Goal: Task Accomplishment & Management: Manage account settings

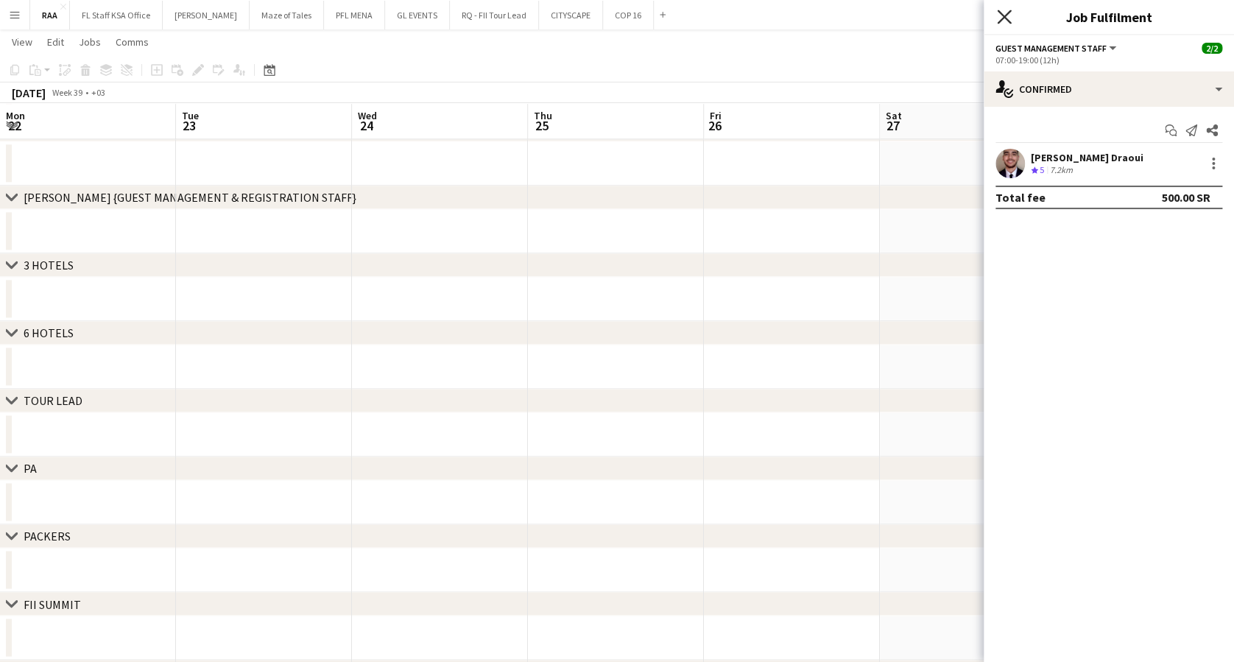
scroll to position [0, 625]
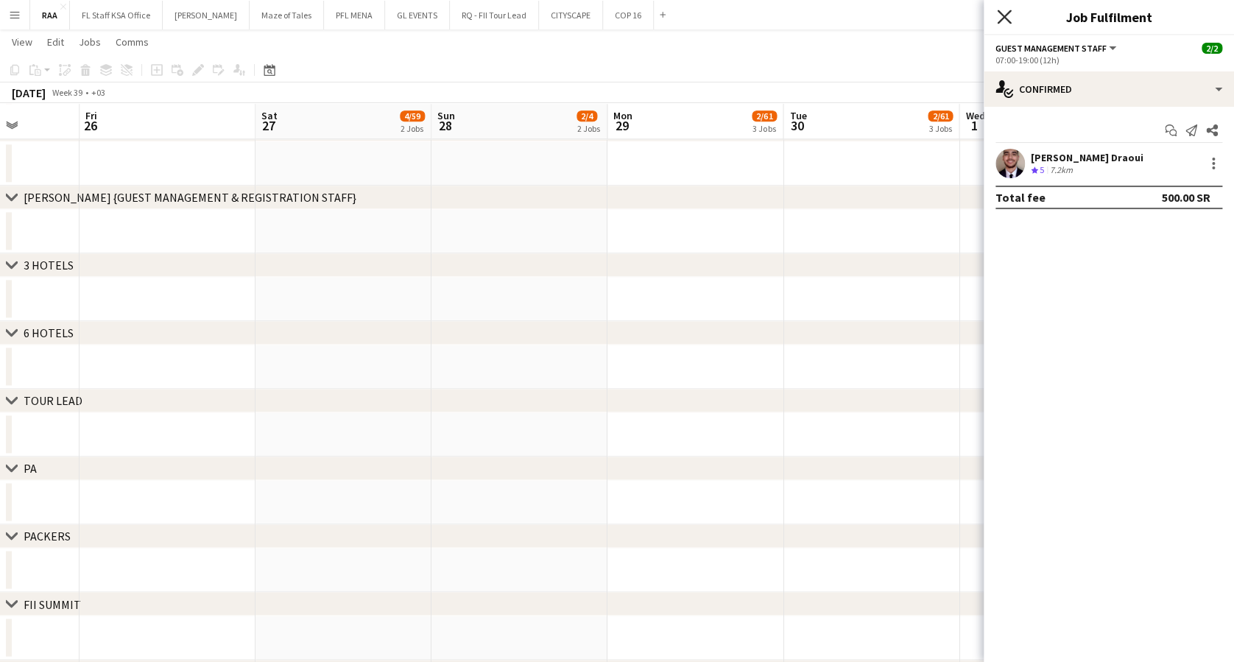
click at [1005, 18] on icon at bounding box center [1004, 17] width 14 height 14
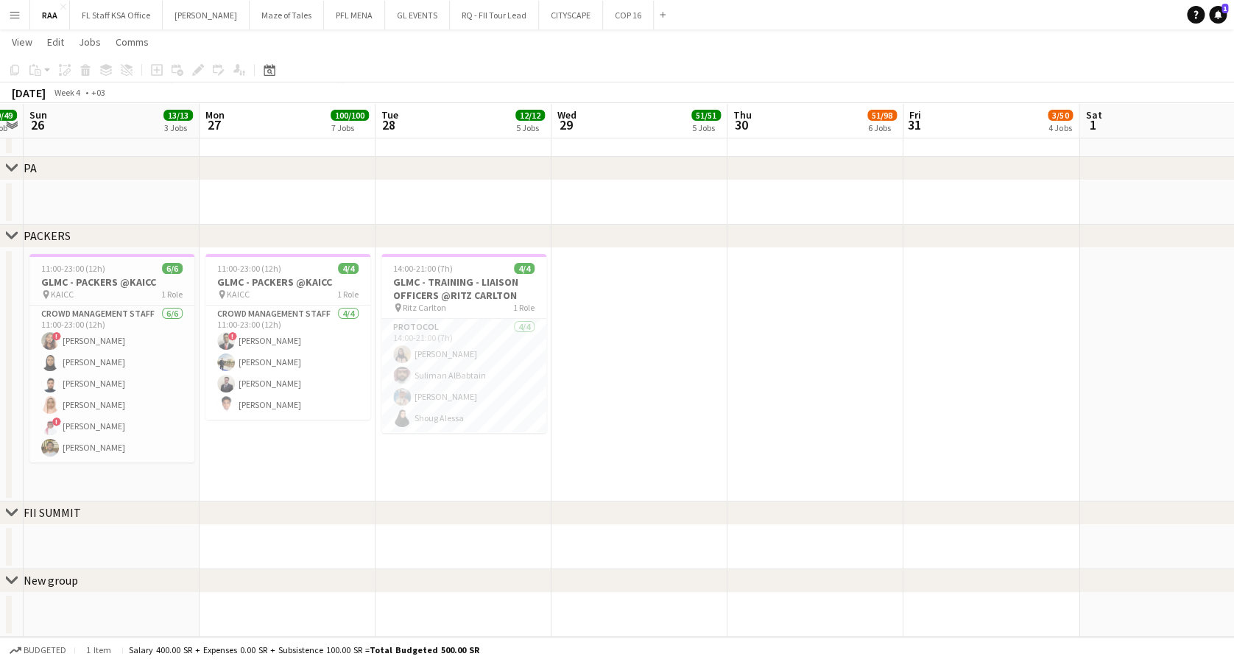
scroll to position [0, 327]
click at [191, 459] on app-card-role "Crowd Management Staff [DATE] 11:00-23:00 (12h) ! [PERSON_NAME] [PERSON_NAME] […" at bounding box center [113, 384] width 165 height 157
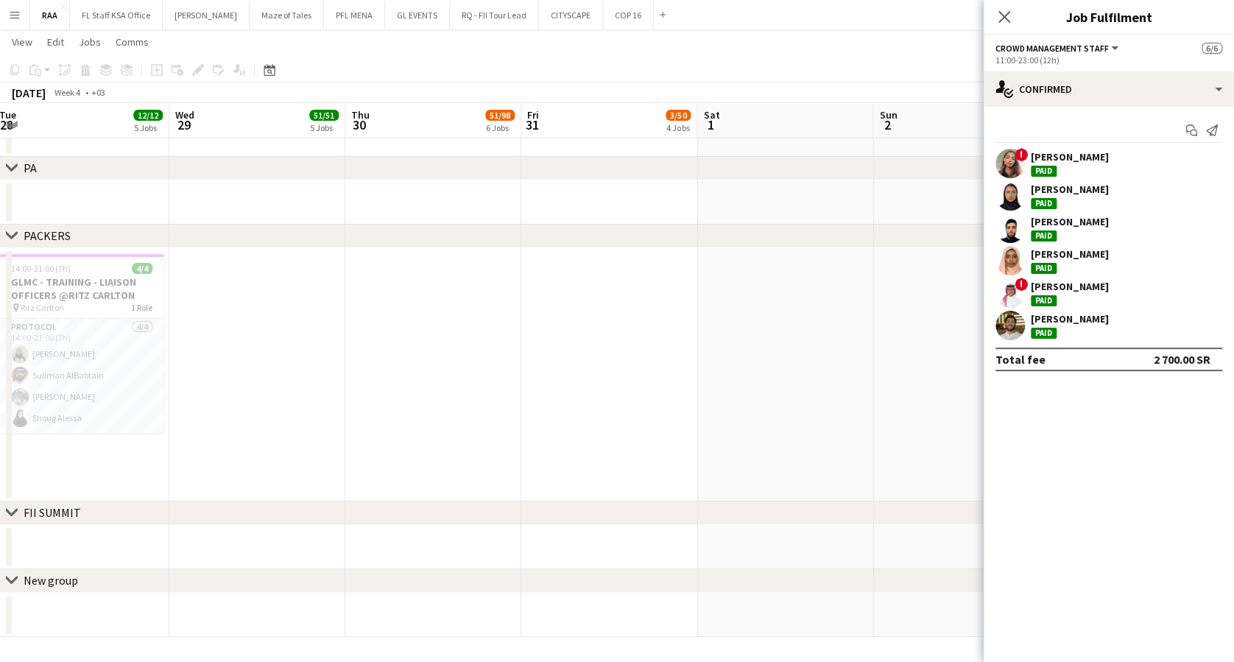
scroll to position [0, 547]
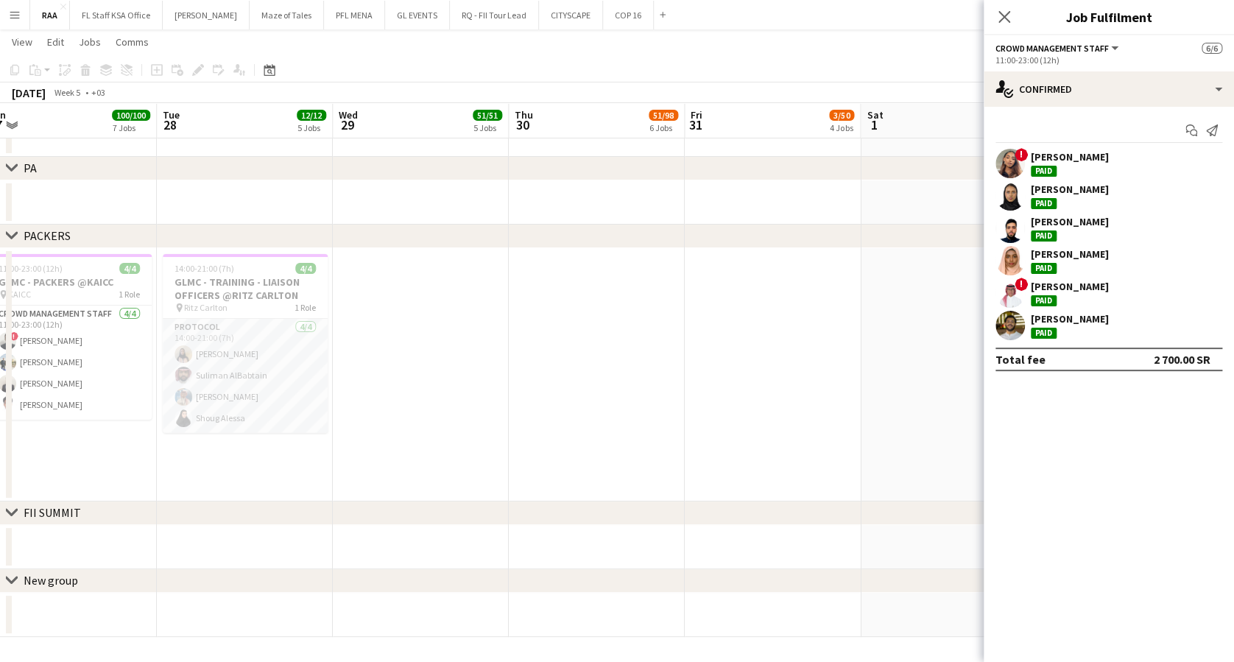
click at [286, 359] on app-card-role "Protocol [DATE] 14:00-21:00 (7h) [PERSON_NAME] [PERSON_NAME] [PERSON_NAME]" at bounding box center [245, 376] width 165 height 114
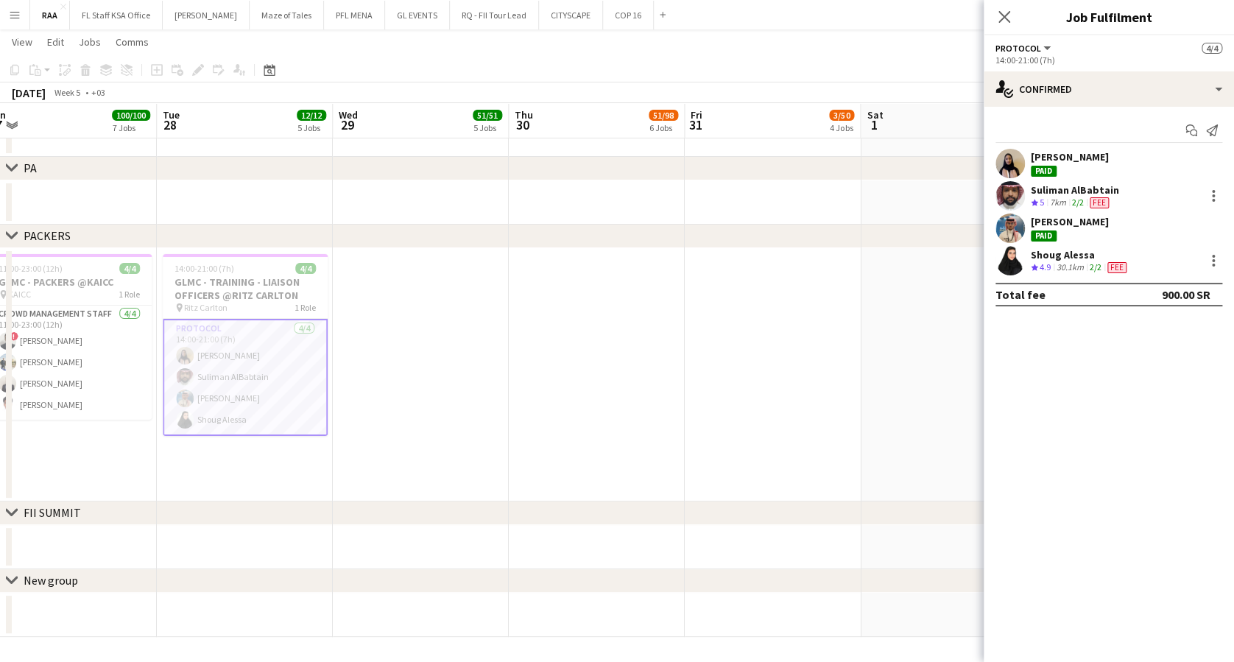
click at [1078, 161] on div "[PERSON_NAME]" at bounding box center [1070, 156] width 78 height 13
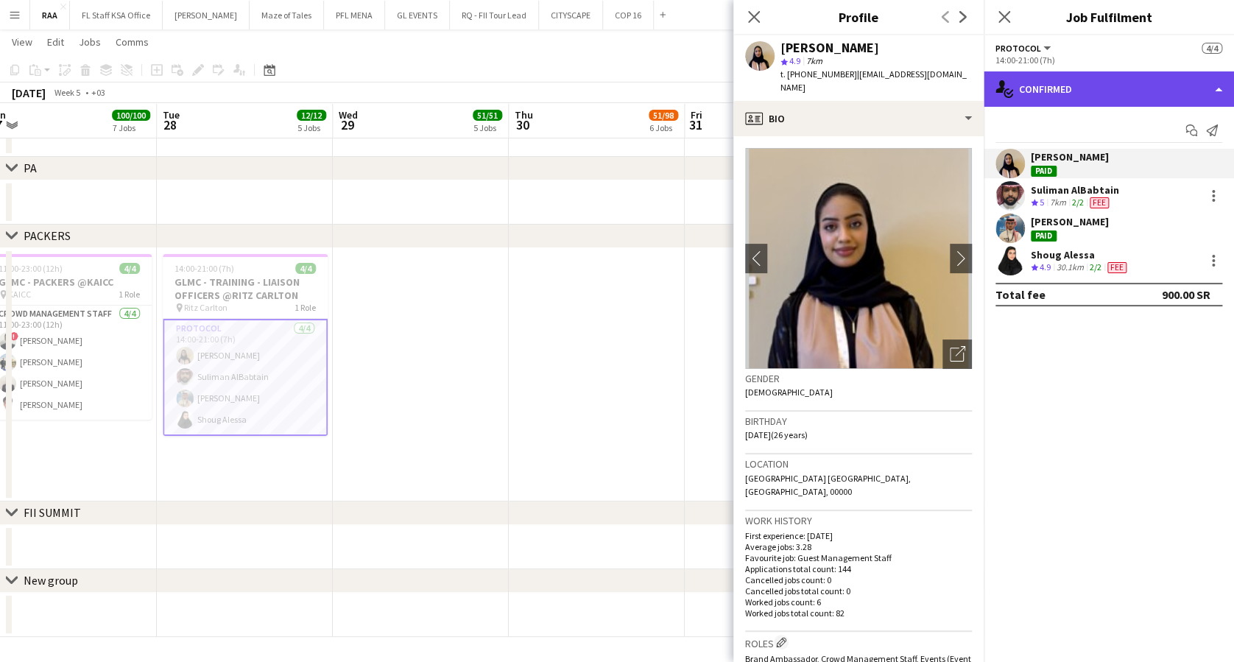
click at [1125, 94] on div "single-neutral-actions-check-2 Confirmed" at bounding box center [1109, 88] width 250 height 35
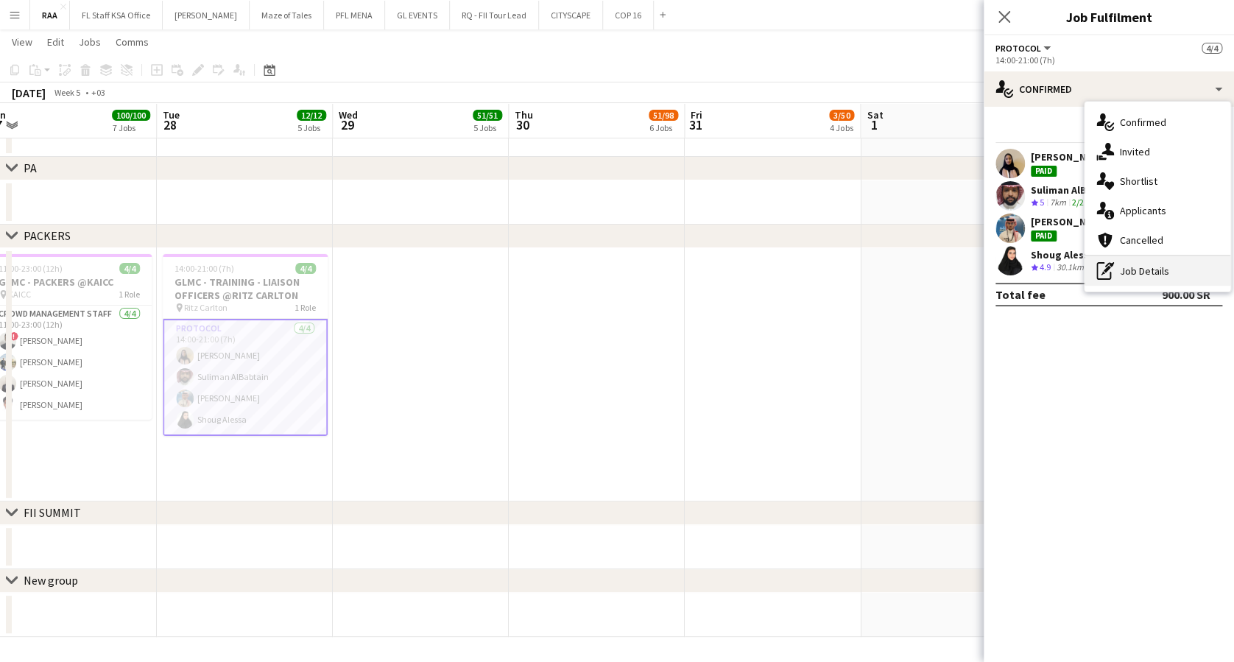
click at [1113, 278] on icon "pen-write" at bounding box center [1106, 271] width 18 height 18
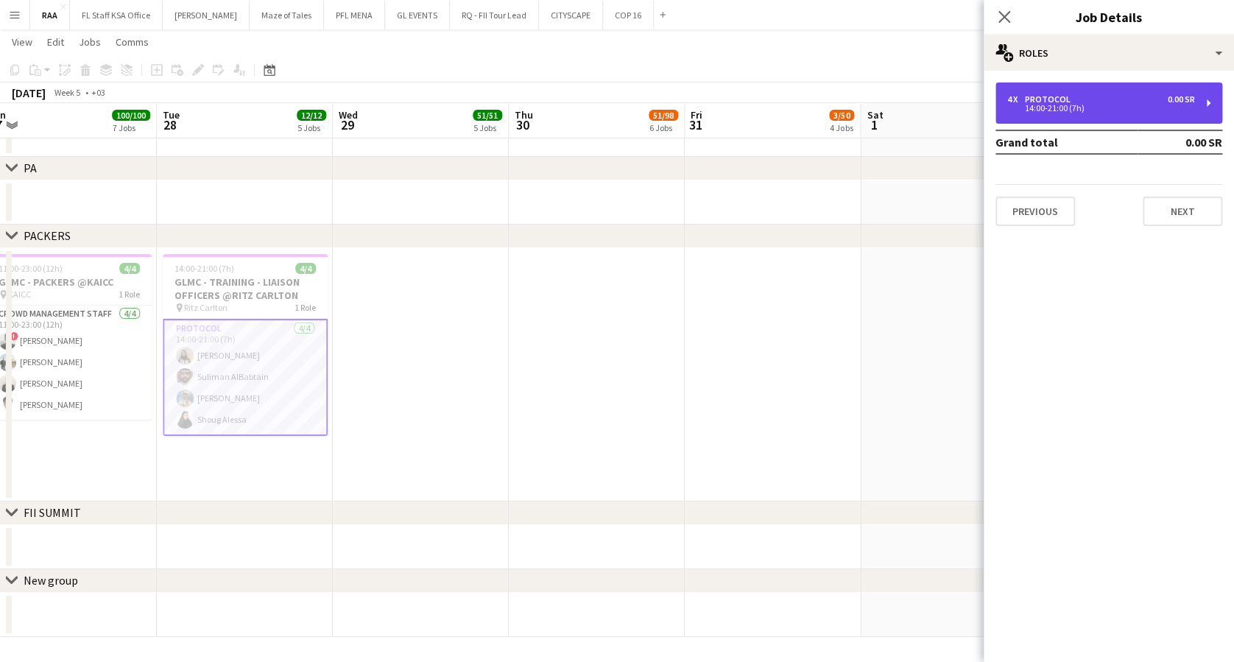
click at [1044, 105] on div "14:00-21:00 (7h)" at bounding box center [1101, 108] width 188 height 7
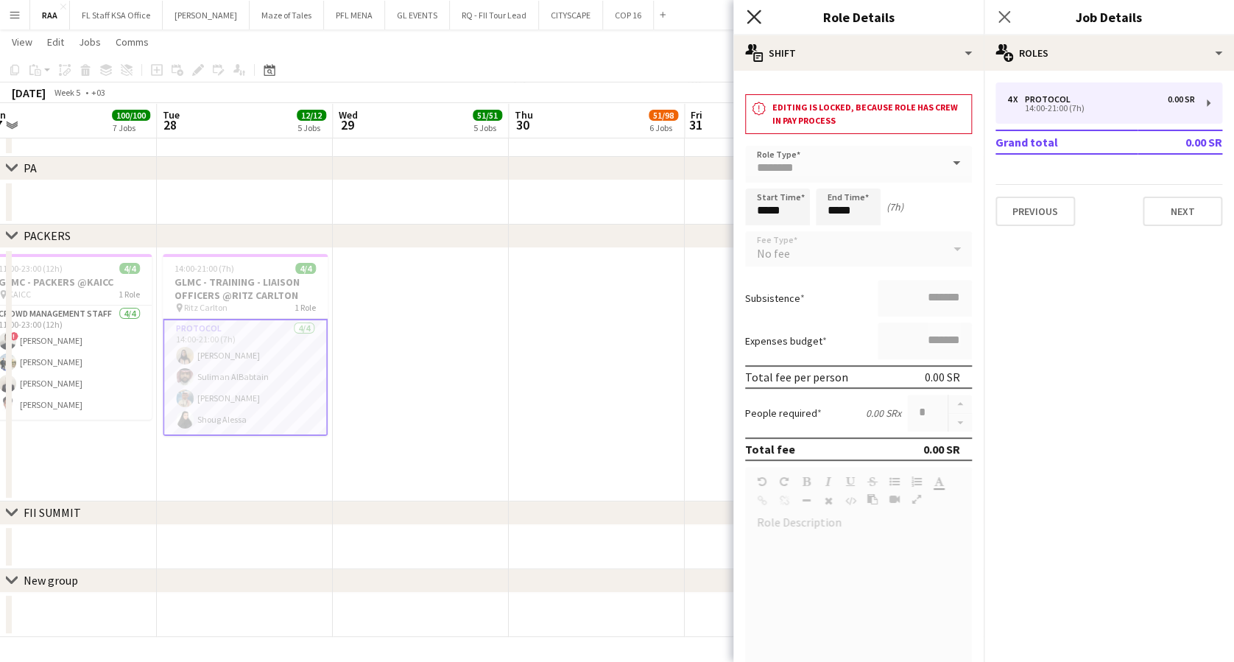
click at [759, 24] on icon "Close pop-in" at bounding box center [754, 17] width 14 height 14
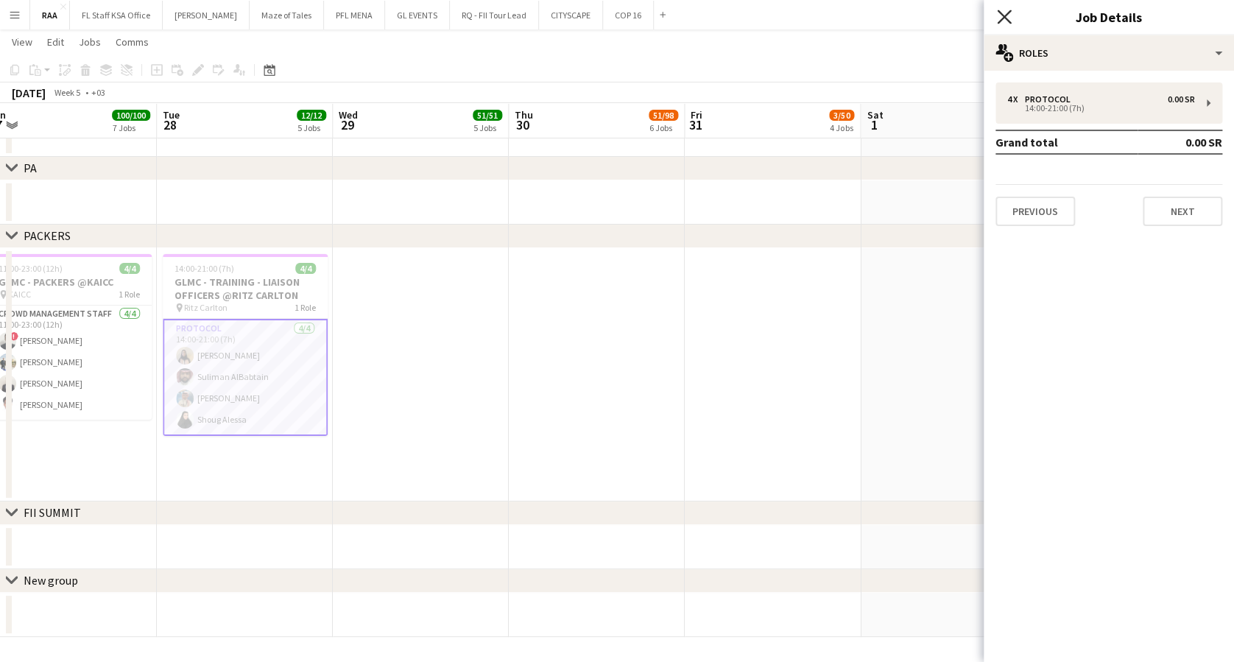
click at [1008, 15] on icon "Close pop-in" at bounding box center [1004, 17] width 14 height 14
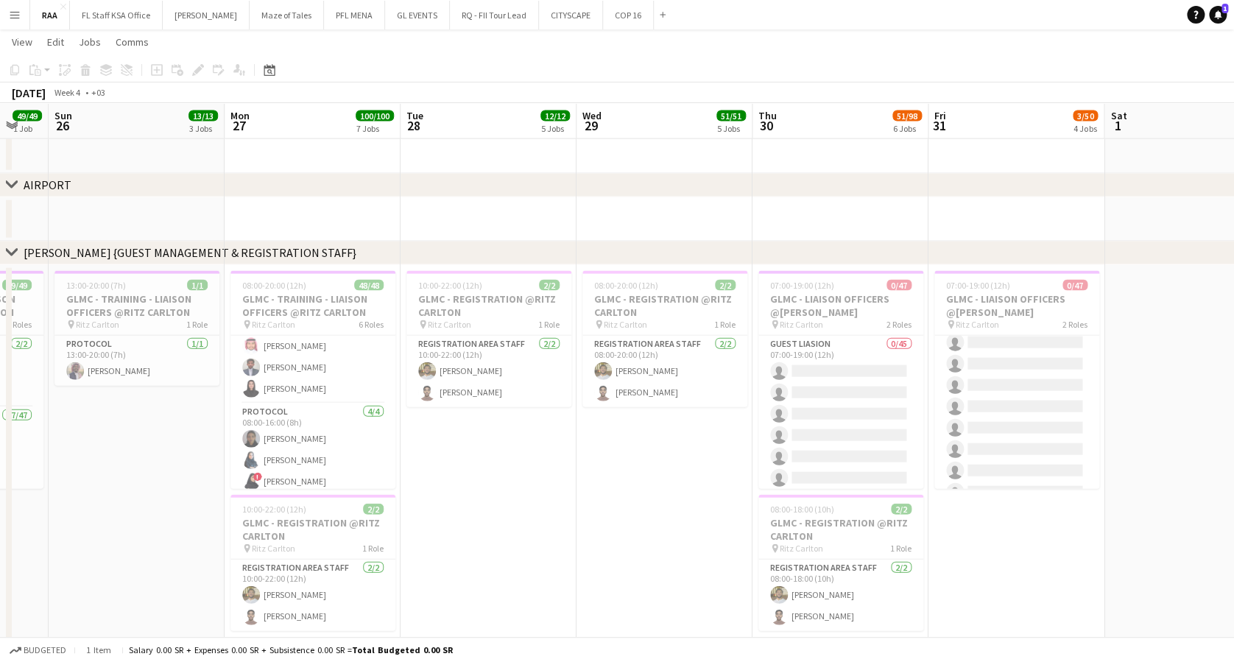
scroll to position [803, 0]
click at [314, 434] on app-card-role "Protocol [DATE] 08:00-16:00 (8h) [PERSON_NAME] [PERSON_NAME] ! [PERSON_NAME] [P…" at bounding box center [313, 470] width 165 height 114
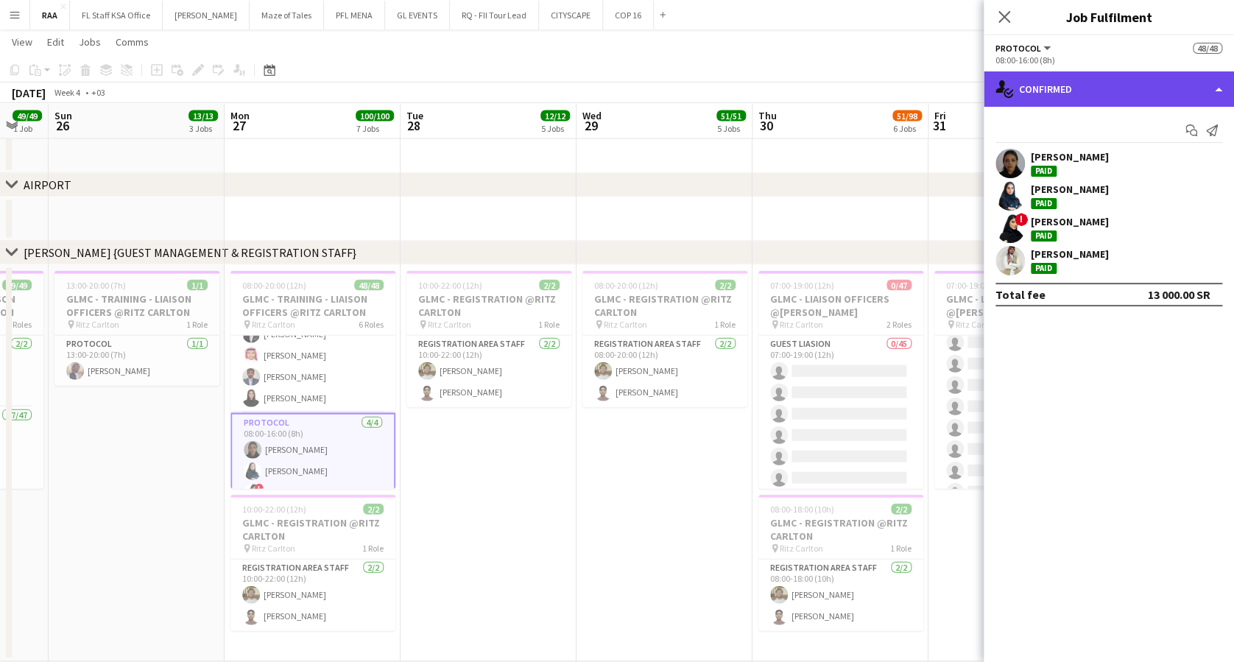
click at [1092, 88] on div "single-neutral-actions-check-2 Confirmed" at bounding box center [1109, 88] width 250 height 35
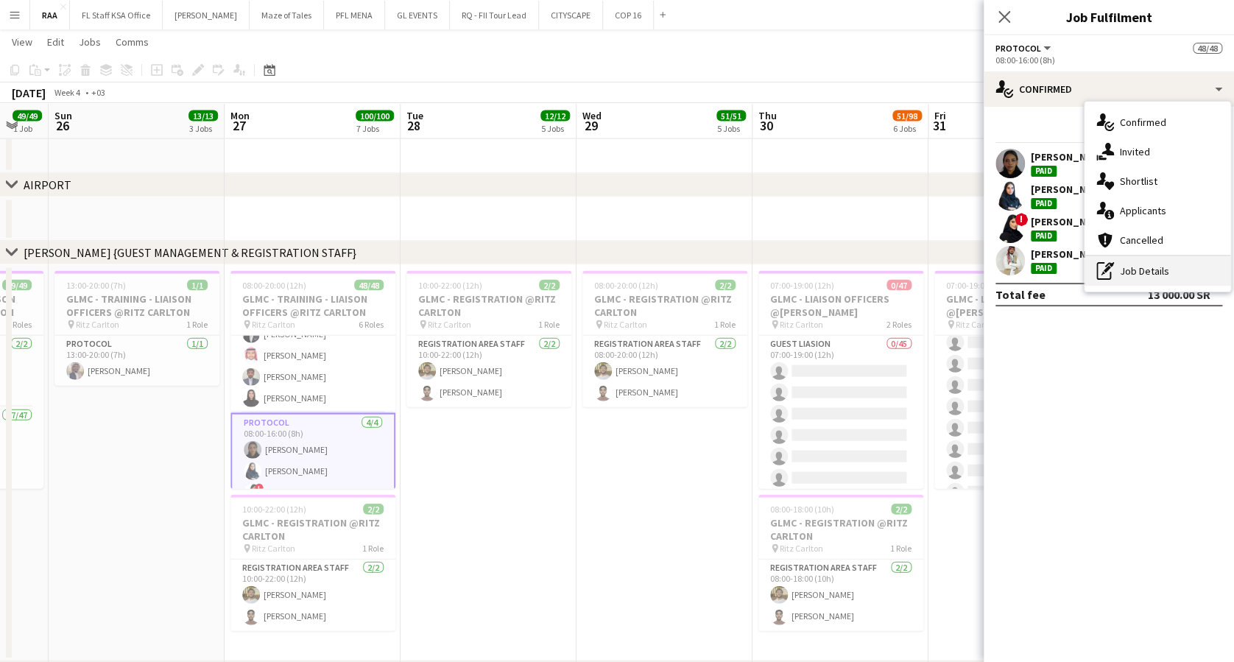
click at [1135, 269] on div "pen-write Job Details" at bounding box center [1158, 270] width 146 height 29
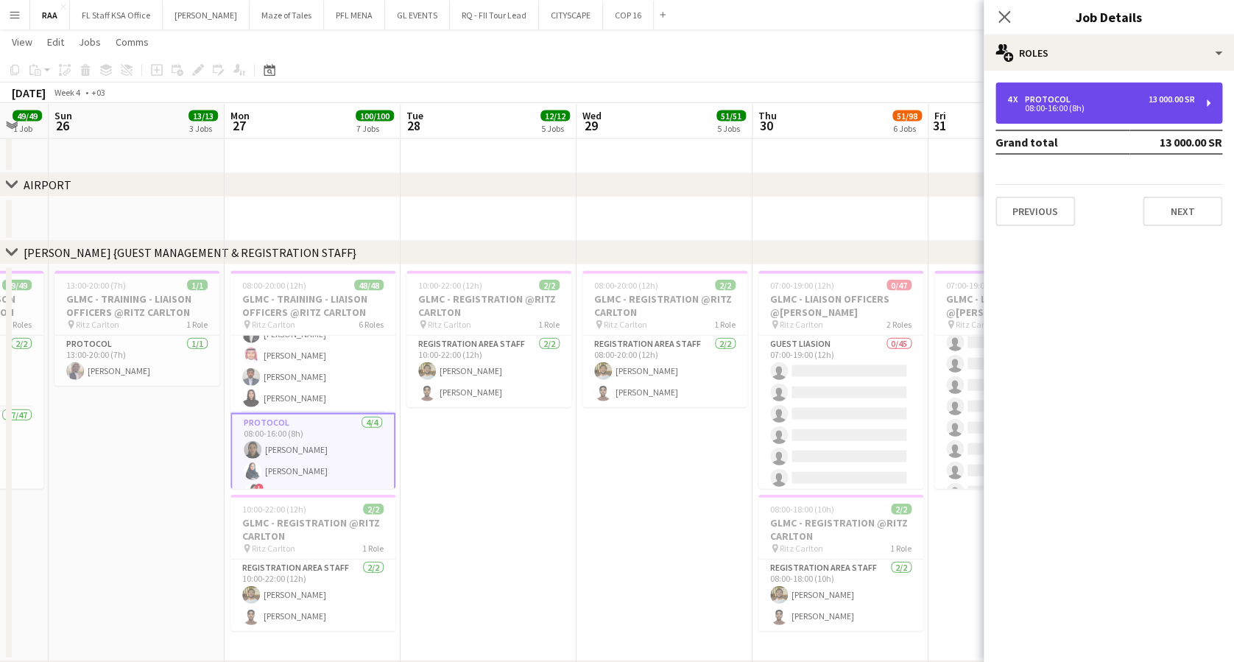
click at [1099, 110] on div "08:00-16:00 (8h)" at bounding box center [1101, 108] width 188 height 7
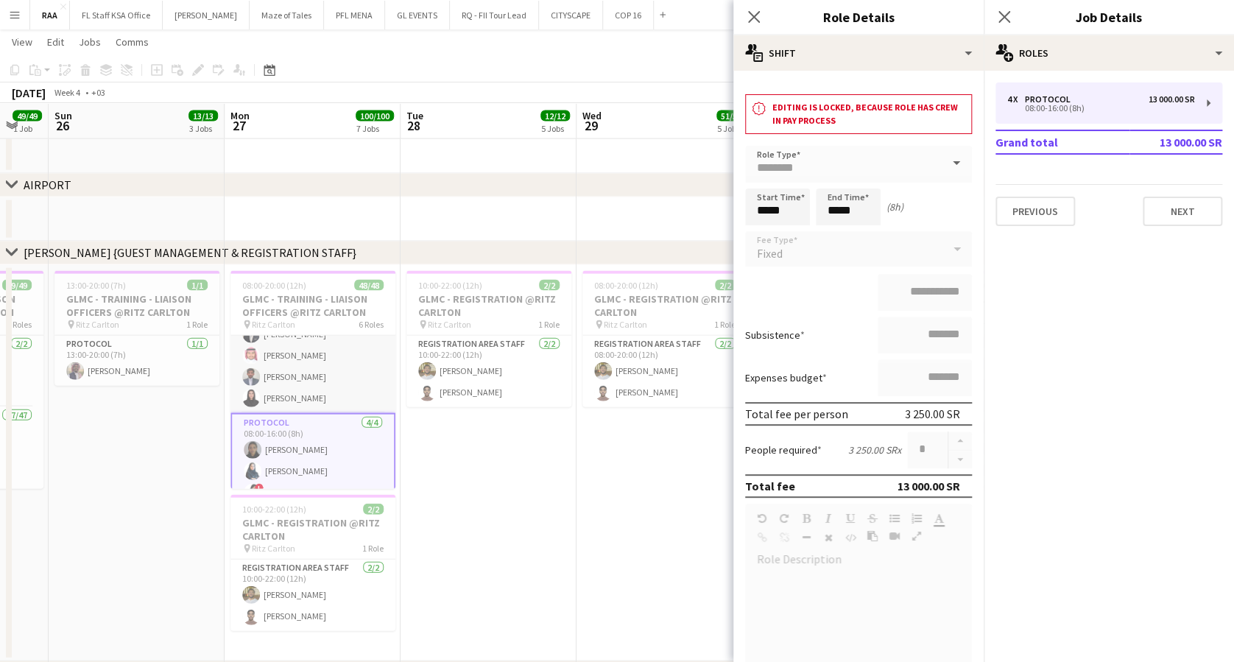
click at [345, 365] on app-card-role "Protocol 19/19 08:00-16:00 (8h) ! [PERSON_NAME] [PERSON_NAME] [PERSON_NAME] [PE…" at bounding box center [313, 193] width 165 height 439
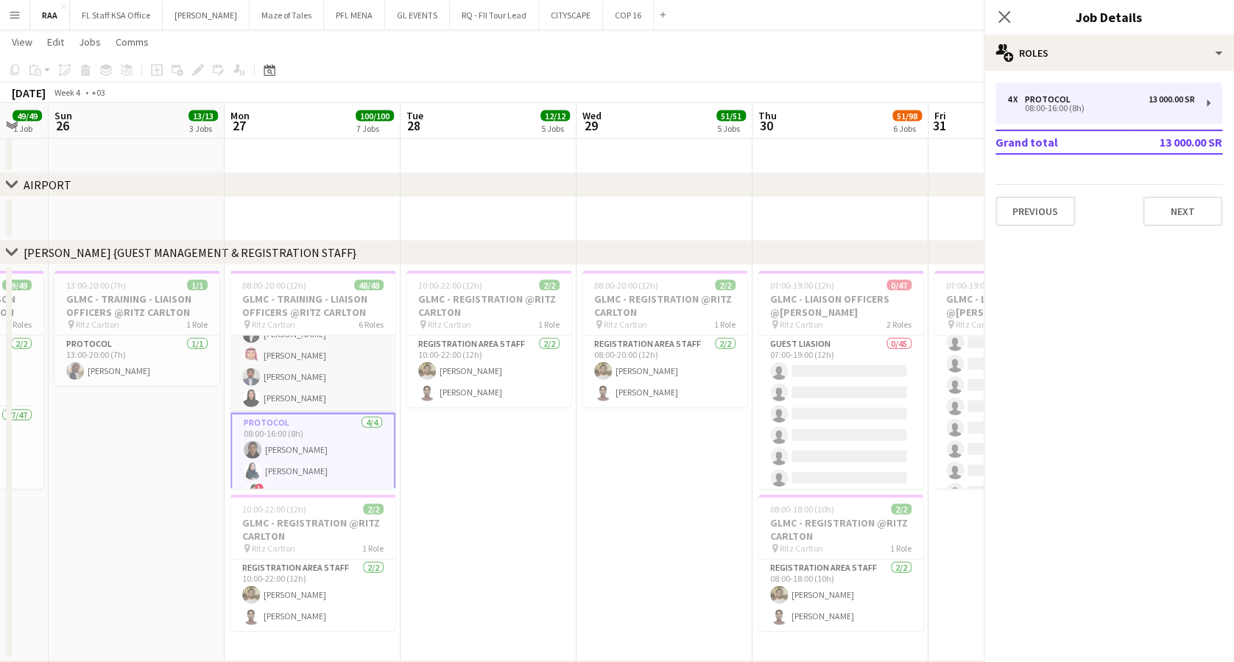
scroll to position [805, 0]
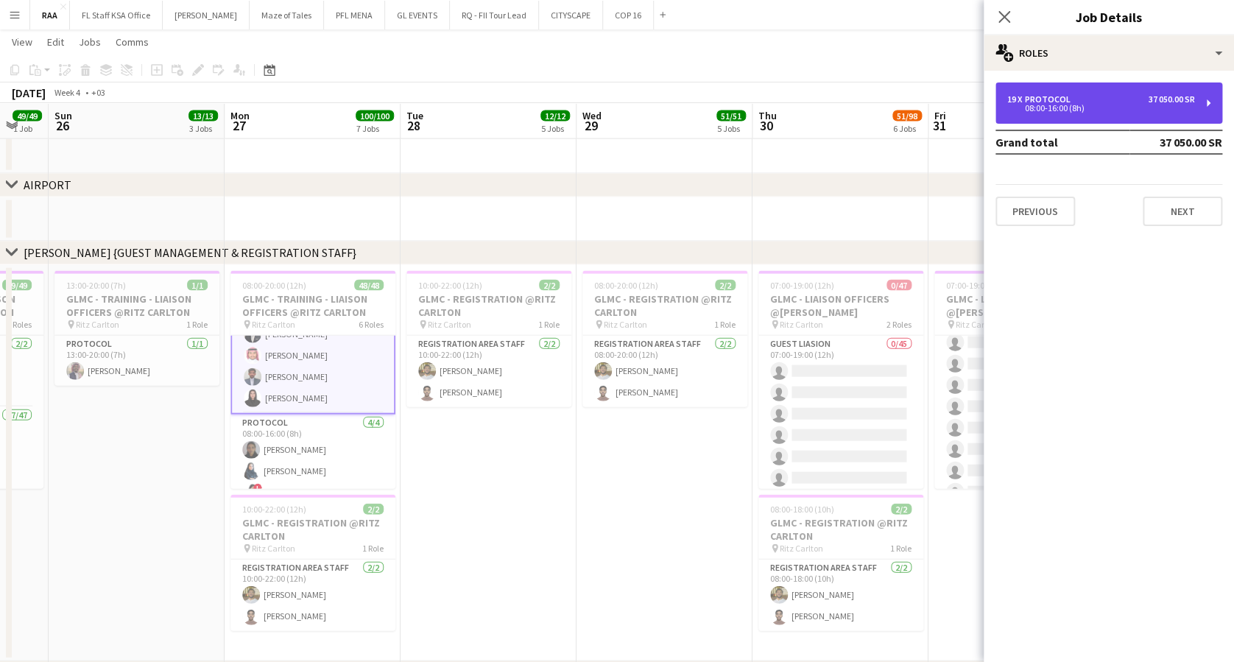
click at [1079, 106] on div "08:00-16:00 (8h)" at bounding box center [1101, 108] width 188 height 7
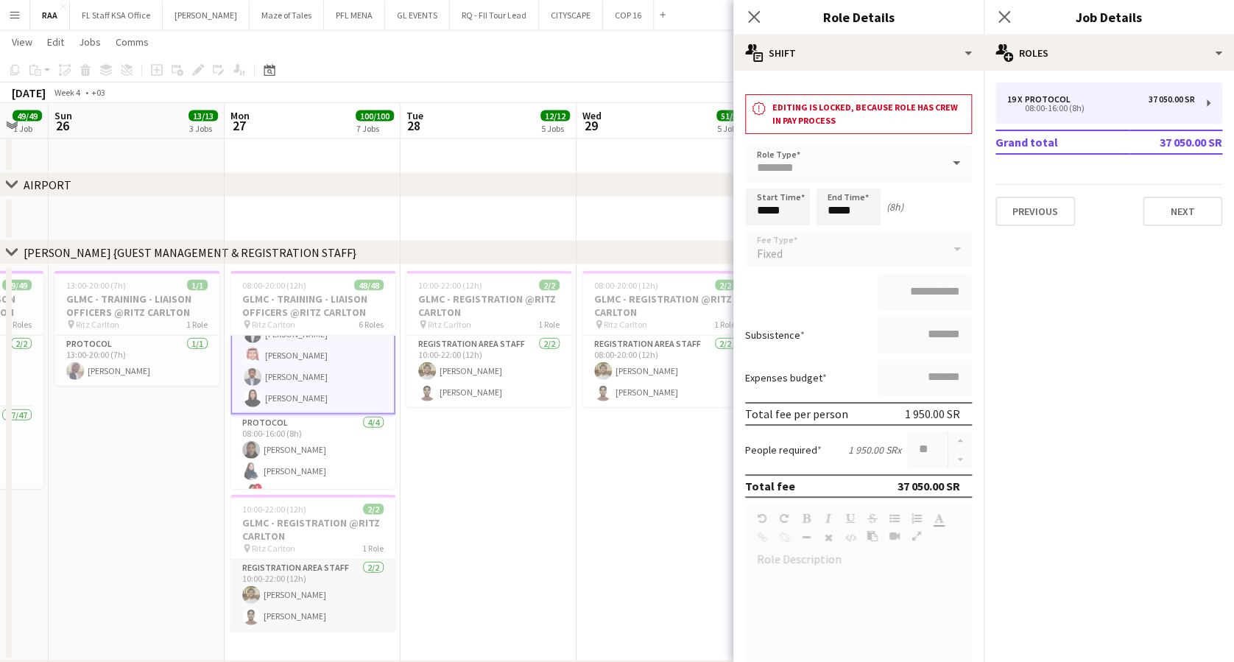
click at [301, 600] on app-card-role "Registration Area Staff [DATE] 10:00-22:00 (12h) [PERSON_NAME] [PERSON_NAME]" at bounding box center [313, 595] width 165 height 71
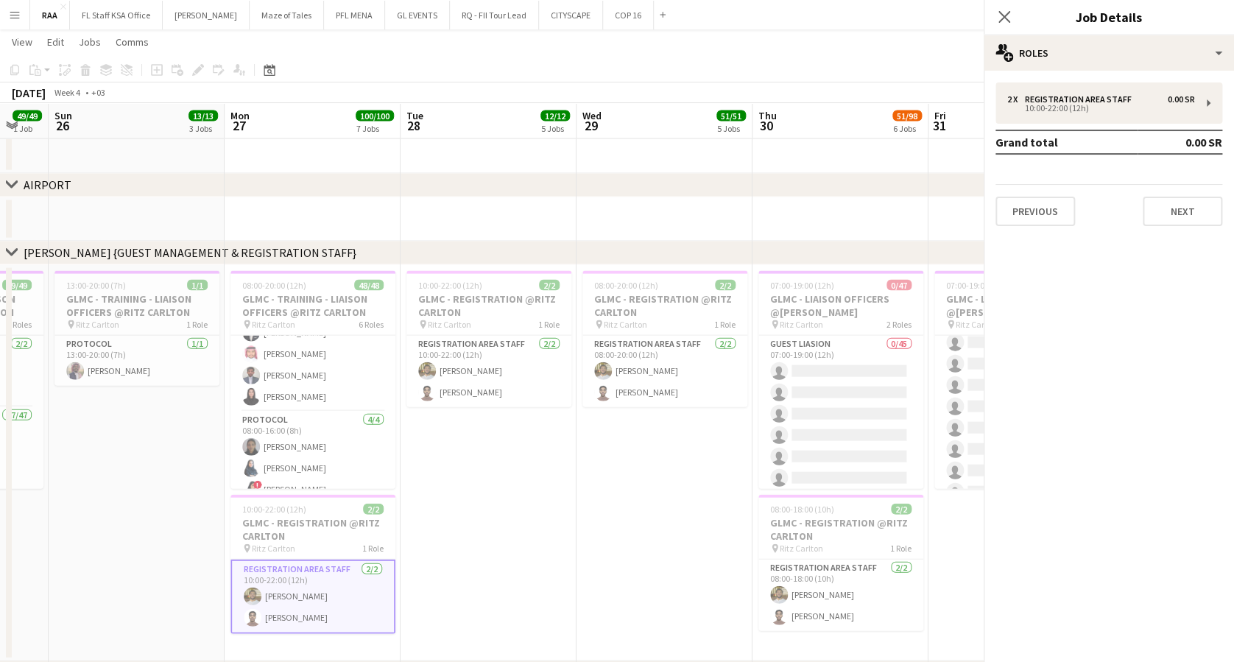
scroll to position [803, 0]
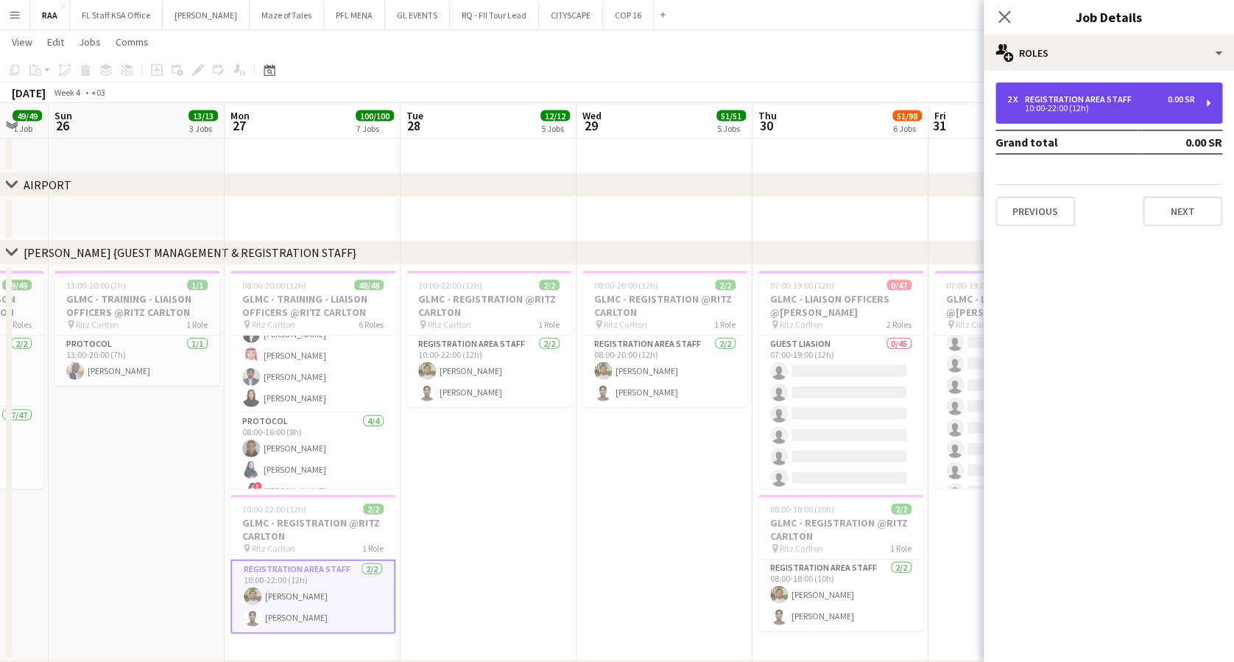
click at [1055, 94] on div "Registration Area Staff" at bounding box center [1081, 99] width 113 height 10
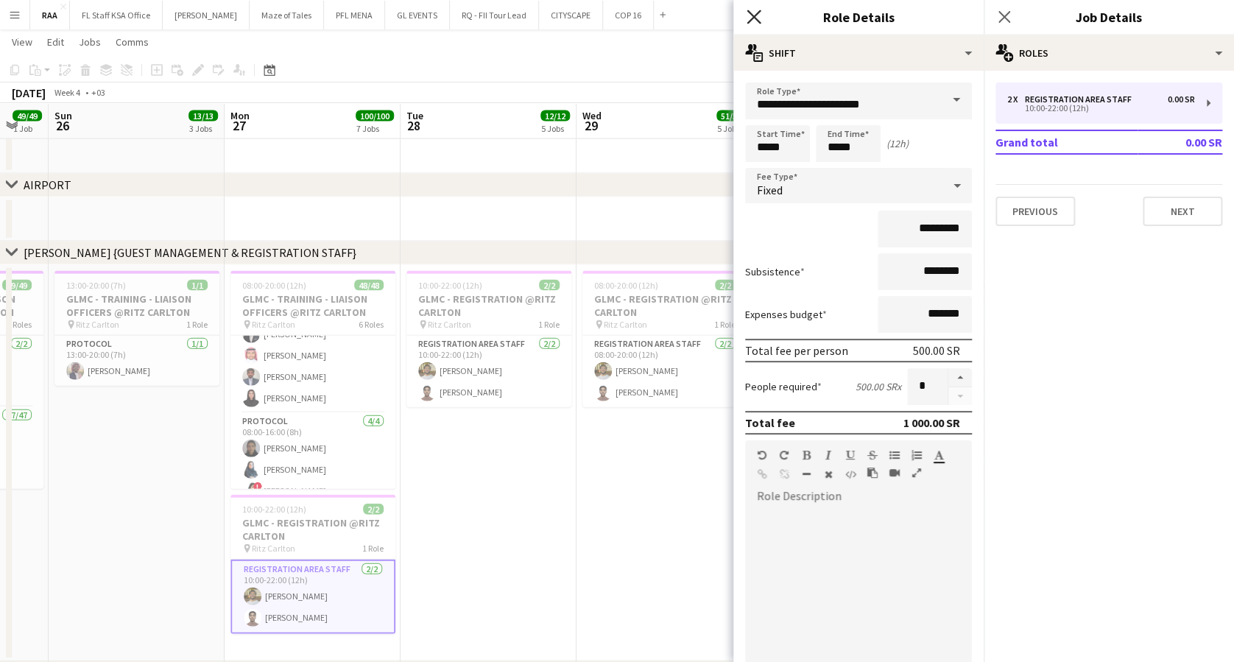
click at [755, 15] on icon at bounding box center [754, 17] width 14 height 14
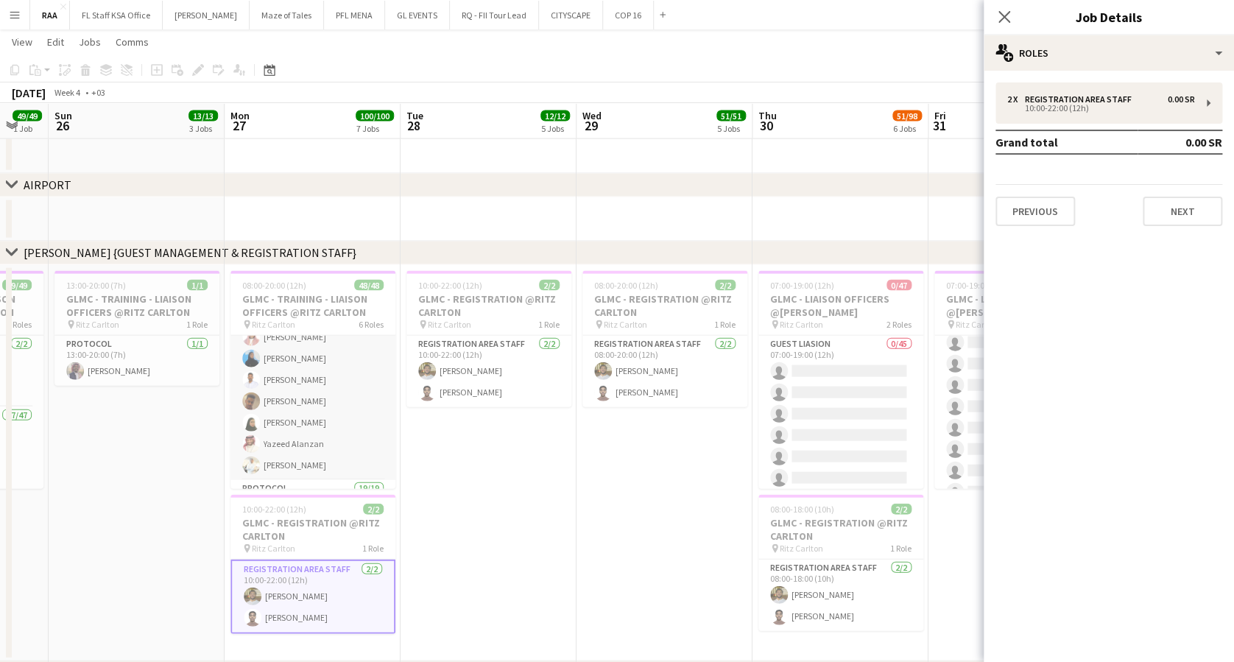
click at [295, 406] on app-card-role "Protocol 17/17 08:00-16:00 (8h) [PERSON_NAME] ! [PERSON_NAME] [PERSON_NAME] [PE…" at bounding box center [313, 284] width 165 height 392
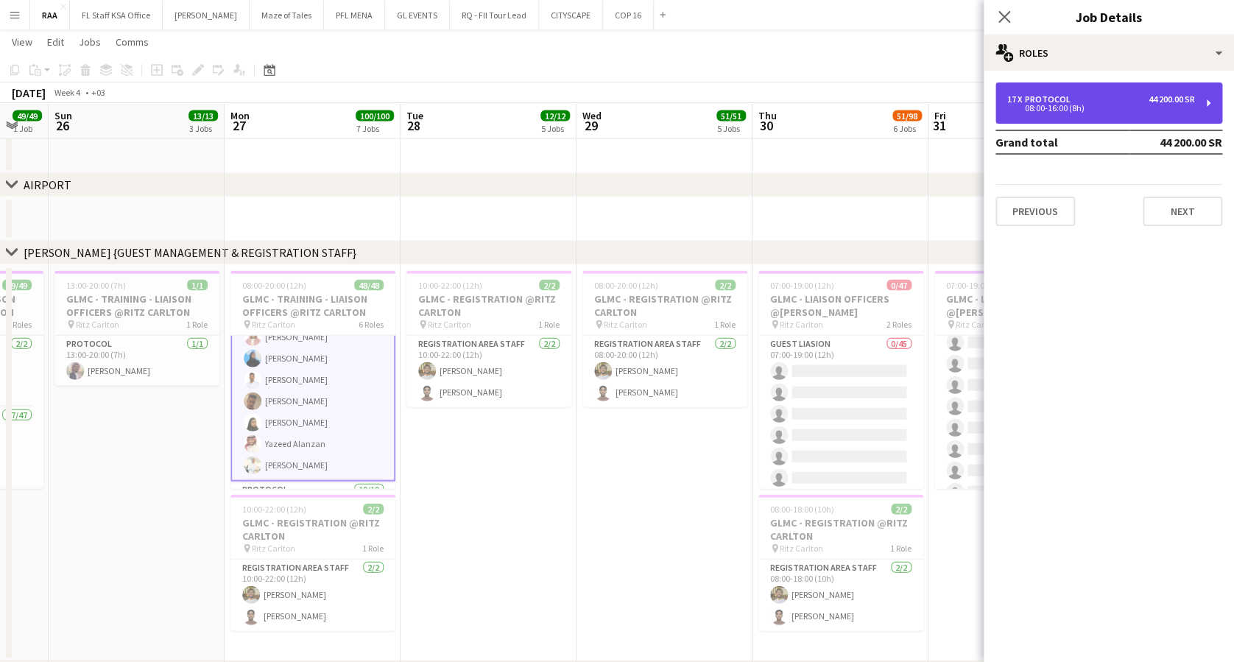
click at [1072, 105] on div "08:00-16:00 (8h)" at bounding box center [1101, 108] width 188 height 7
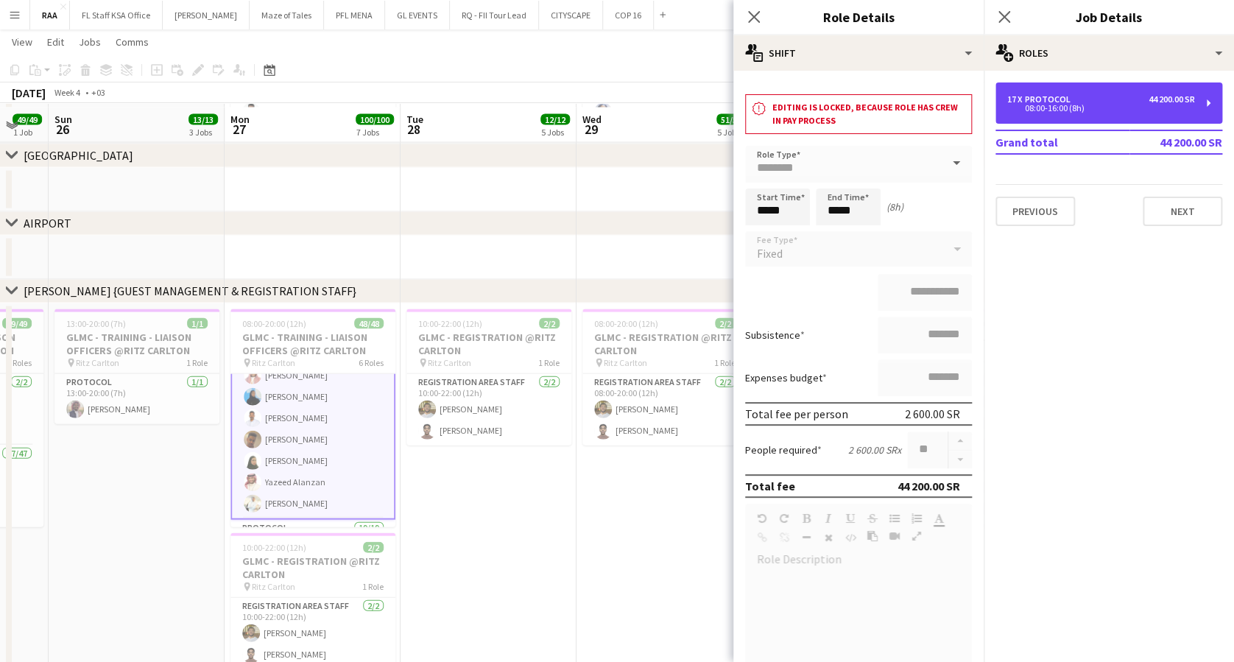
scroll to position [1435, 0]
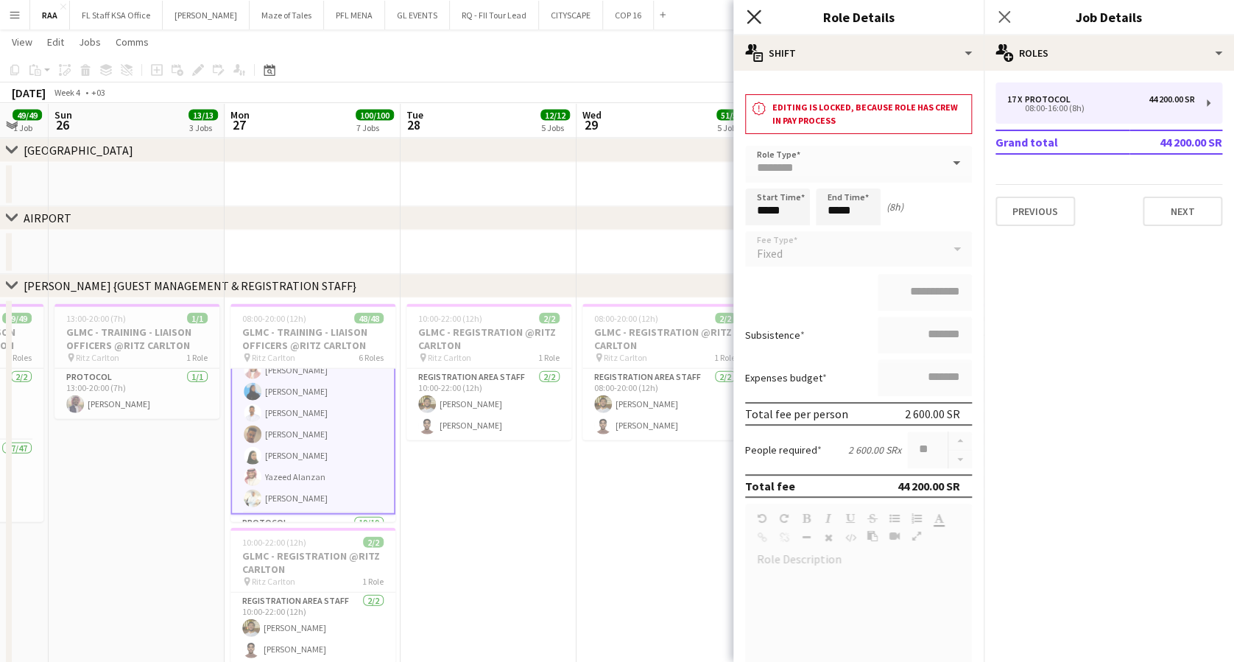
click at [758, 13] on icon at bounding box center [754, 17] width 14 height 14
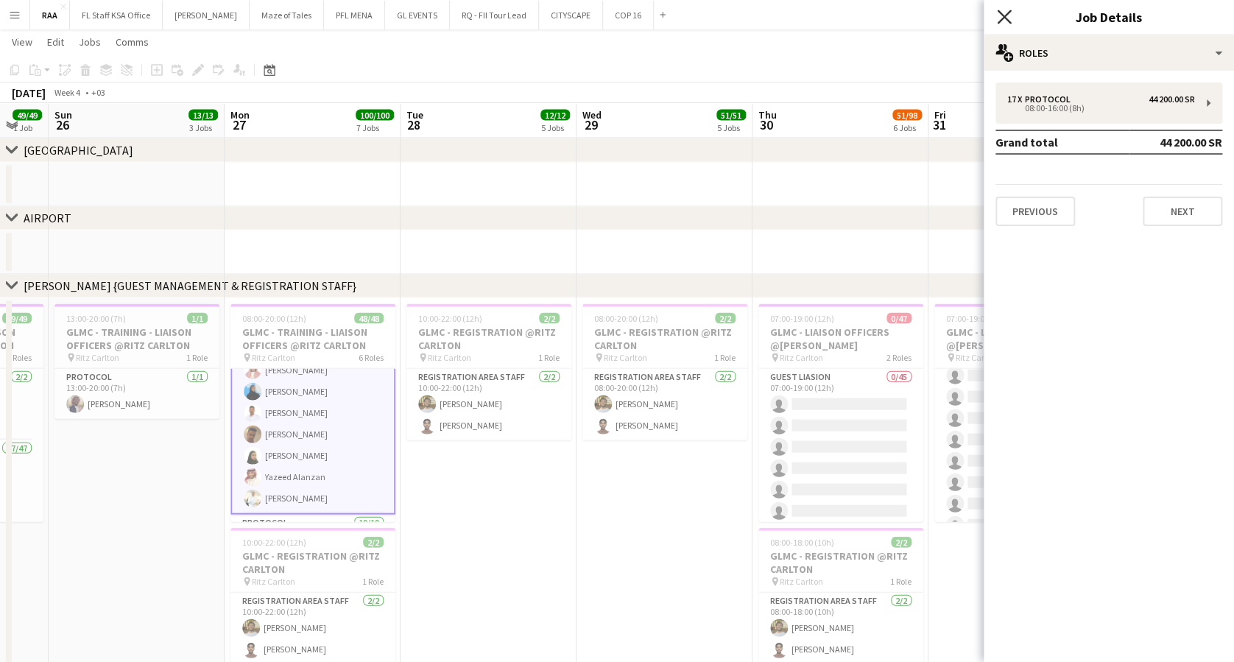
click at [1001, 15] on icon "Close pop-in" at bounding box center [1004, 17] width 14 height 14
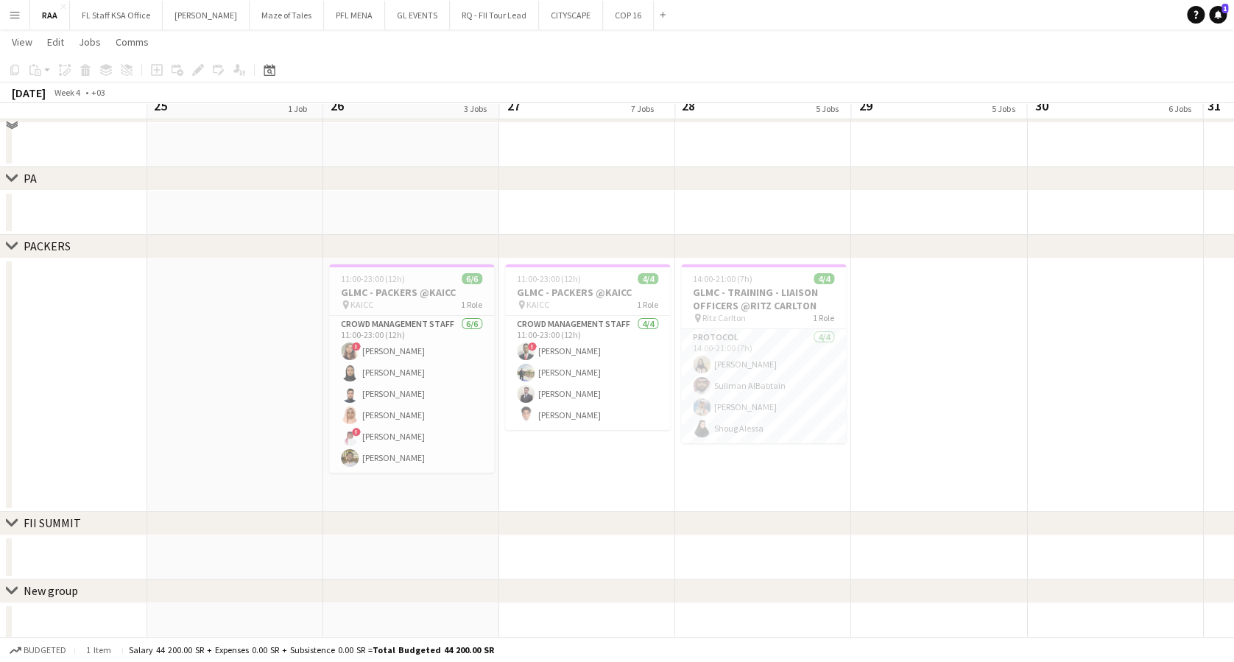
scroll to position [2631, 0]
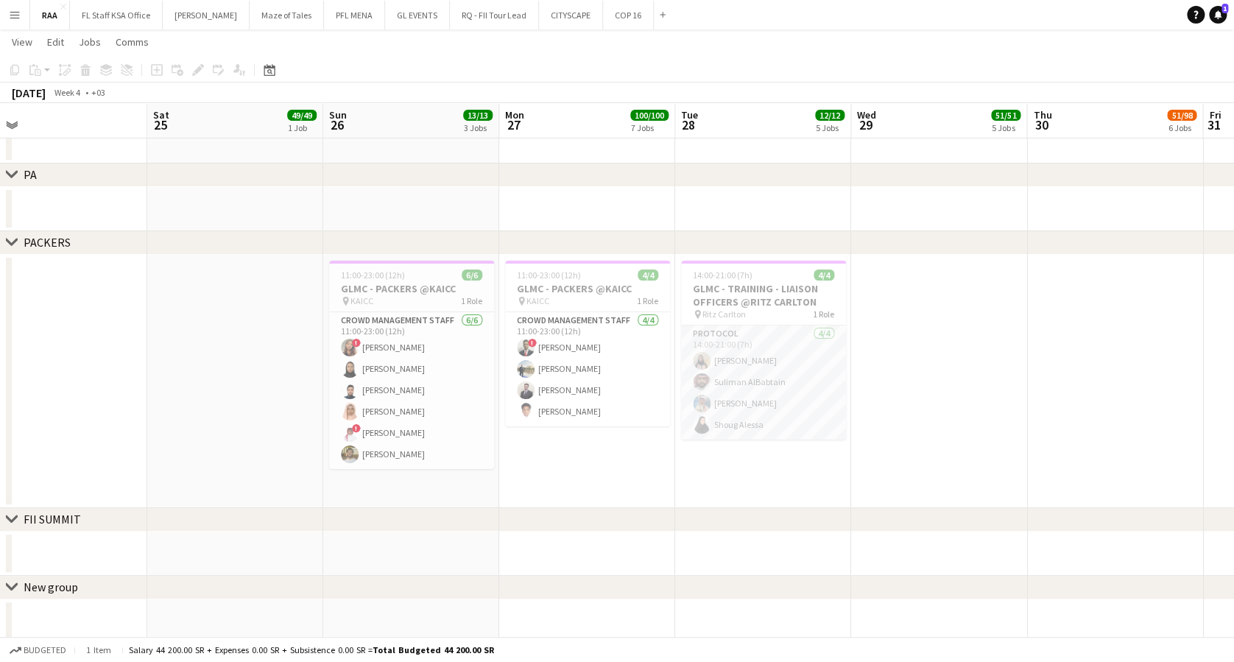
click at [744, 392] on app-card-role "Protocol [DATE] 14:00-21:00 (7h) [PERSON_NAME] [PERSON_NAME] [PERSON_NAME]" at bounding box center [763, 383] width 165 height 114
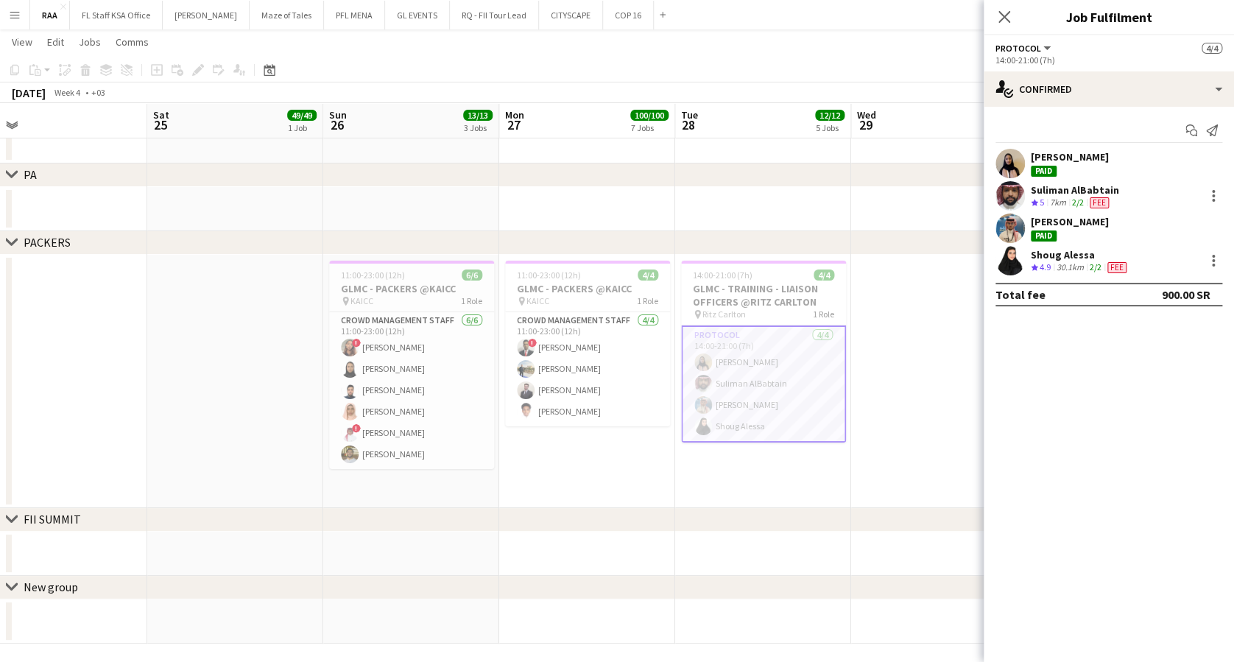
scroll to position [298, 0]
click at [1104, 166] on div "[PERSON_NAME]" at bounding box center [1109, 163] width 250 height 29
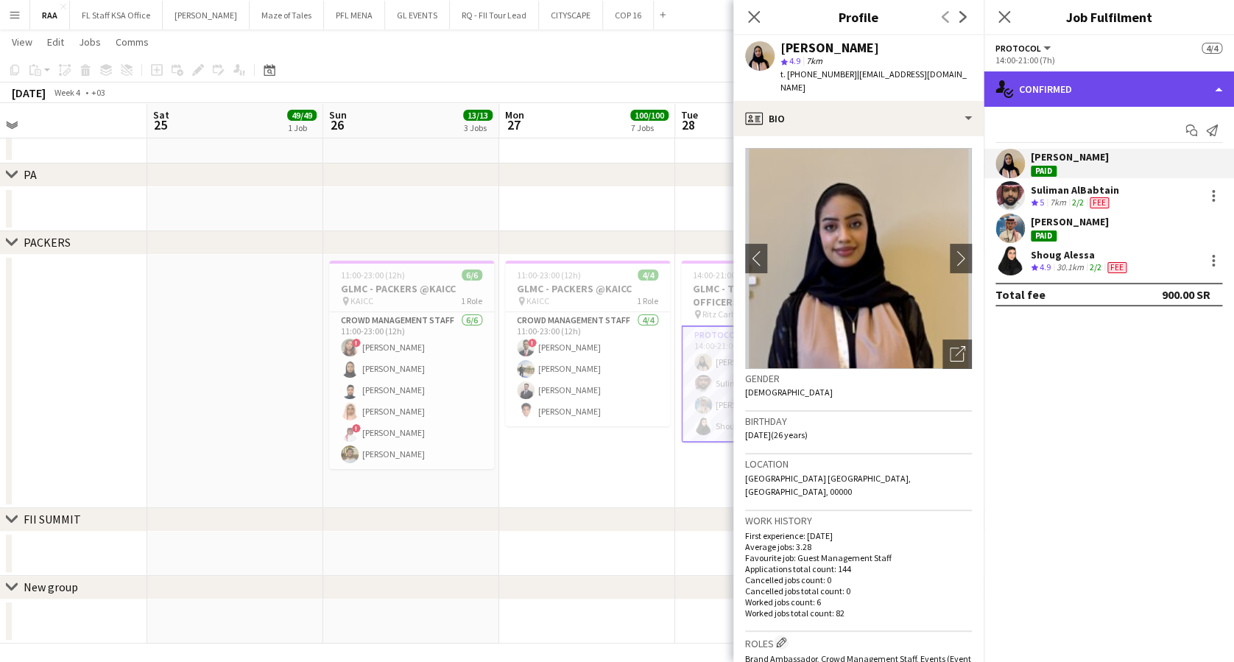
click at [1140, 79] on div "single-neutral-actions-check-2 Confirmed" at bounding box center [1109, 88] width 250 height 35
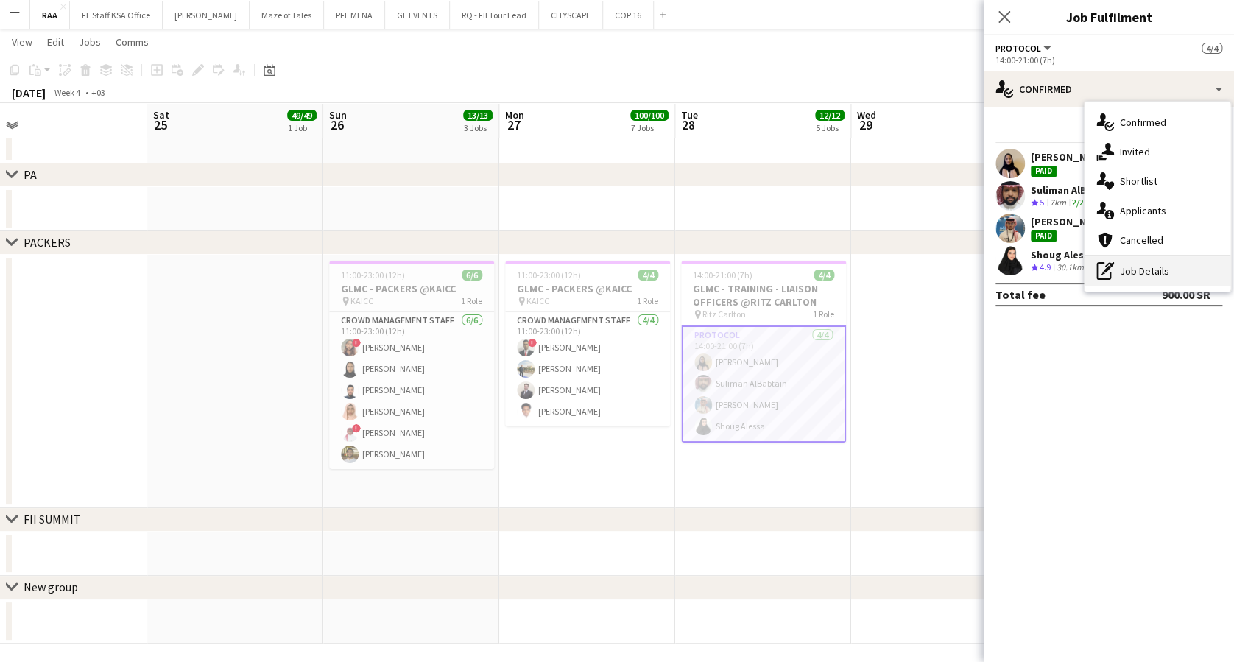
click at [1107, 274] on icon "pen-write" at bounding box center [1106, 271] width 18 height 18
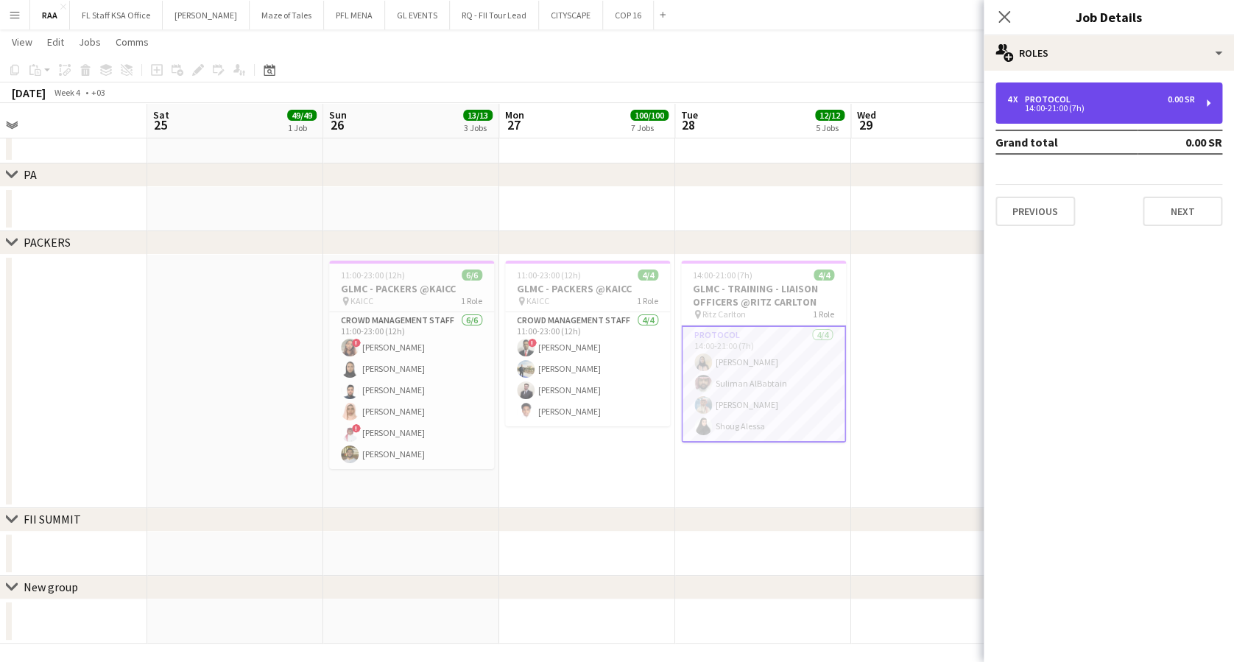
click at [1061, 91] on div "4 x Protocol 0.00 SR 14:00-21:00 (7h)" at bounding box center [1109, 102] width 227 height 41
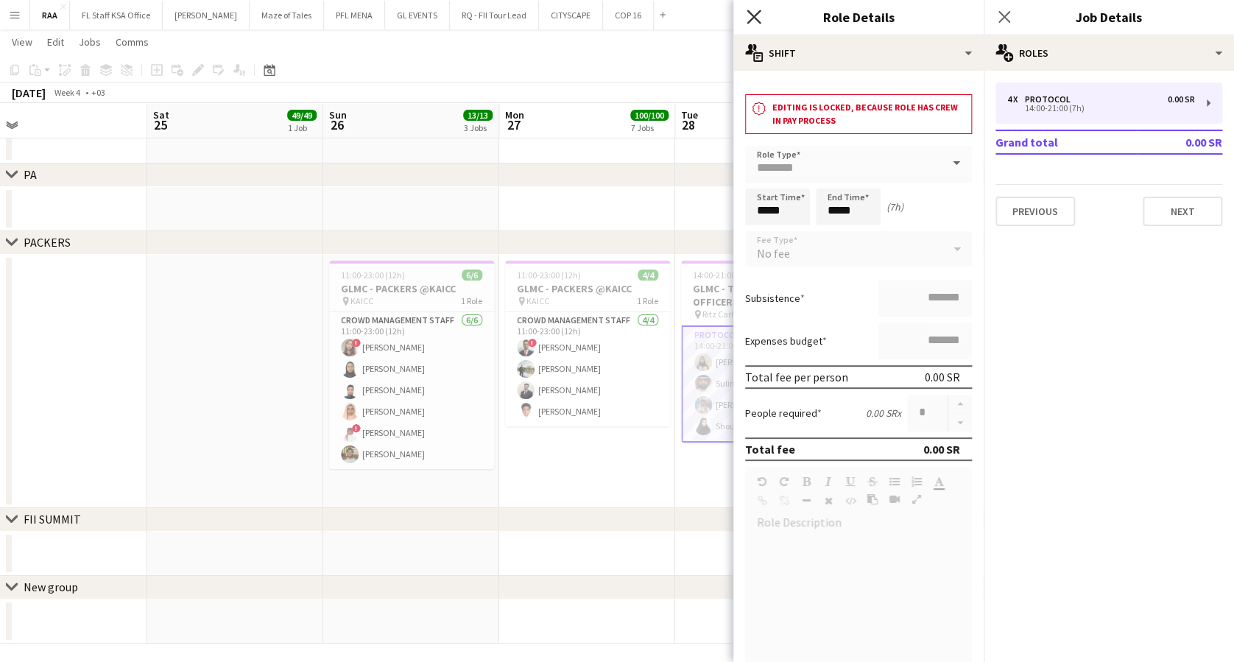
click at [760, 18] on icon "Close pop-in" at bounding box center [754, 17] width 14 height 14
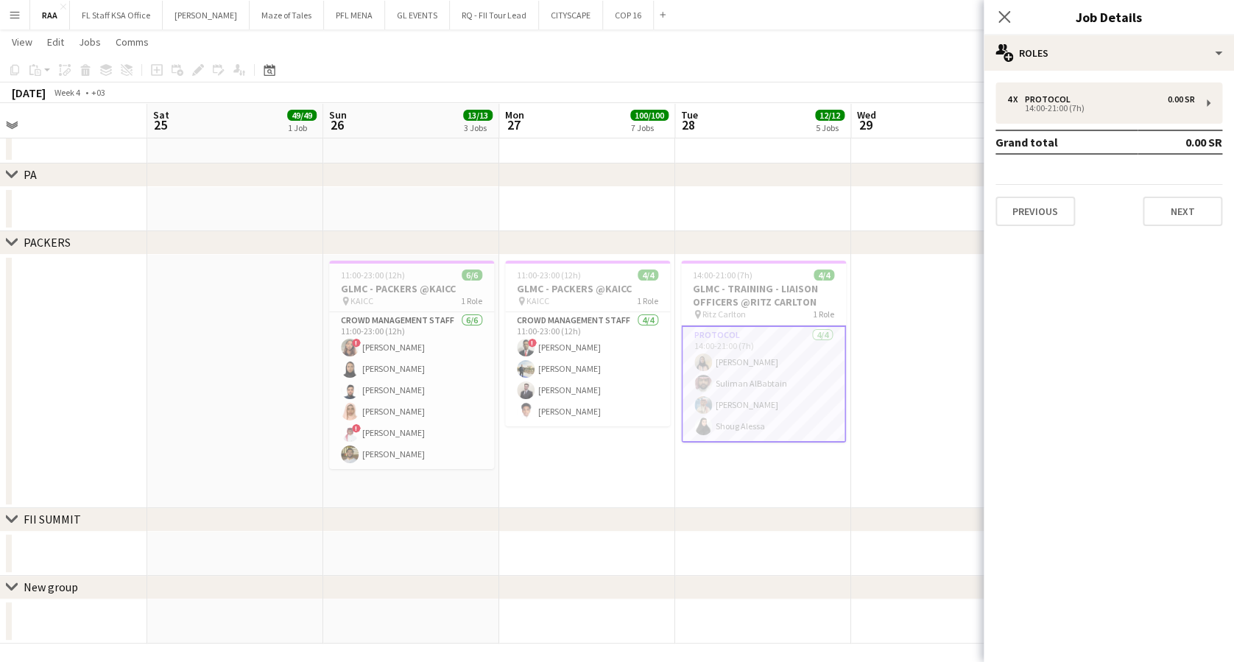
click at [782, 417] on app-card-role "Protocol [DATE] 14:00-21:00 (7h) [PERSON_NAME] [PERSON_NAME] [PERSON_NAME]" at bounding box center [763, 384] width 165 height 117
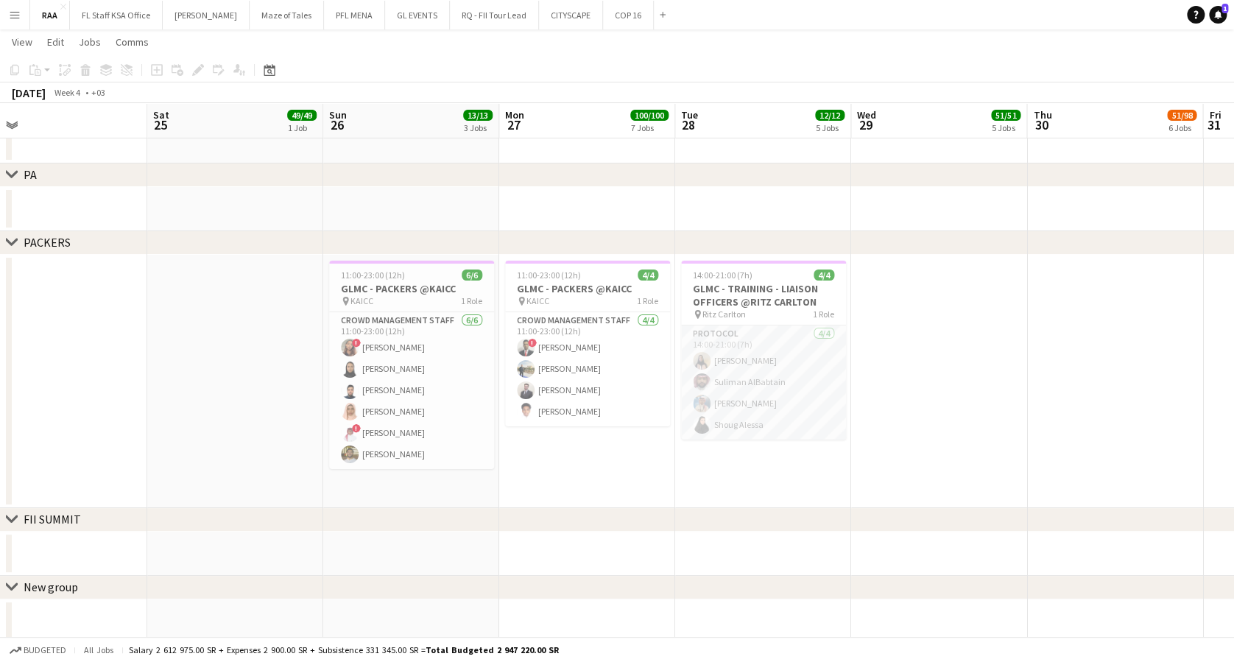
click at [782, 417] on app-card-role "Protocol [DATE] 14:00-21:00 (7h) [PERSON_NAME] [PERSON_NAME] [PERSON_NAME]" at bounding box center [763, 383] width 165 height 114
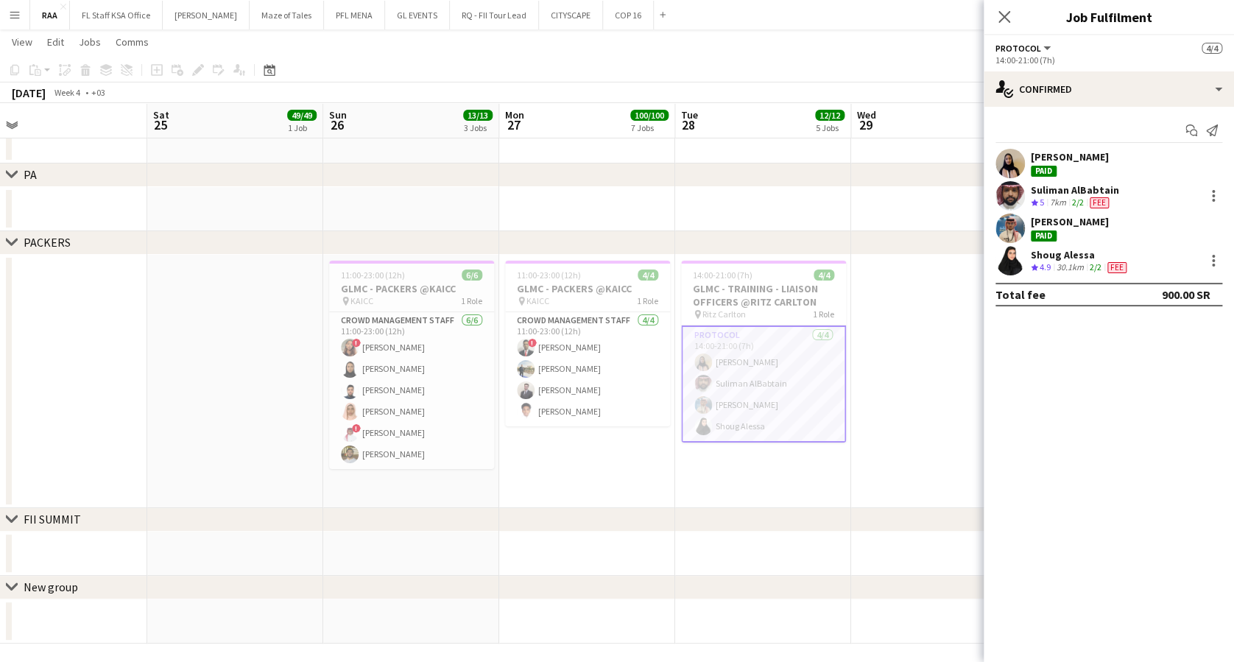
click at [1084, 198] on app-skills-label "2/2" at bounding box center [1078, 202] width 12 height 11
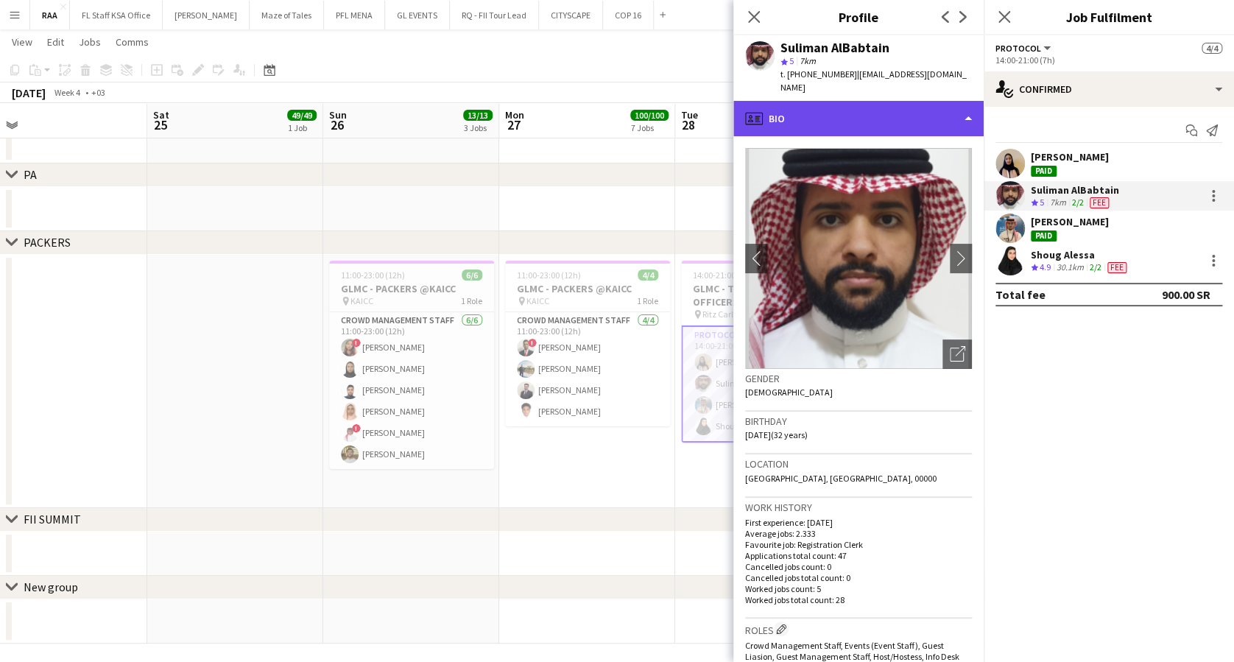
click at [921, 104] on div "profile Bio" at bounding box center [859, 118] width 250 height 35
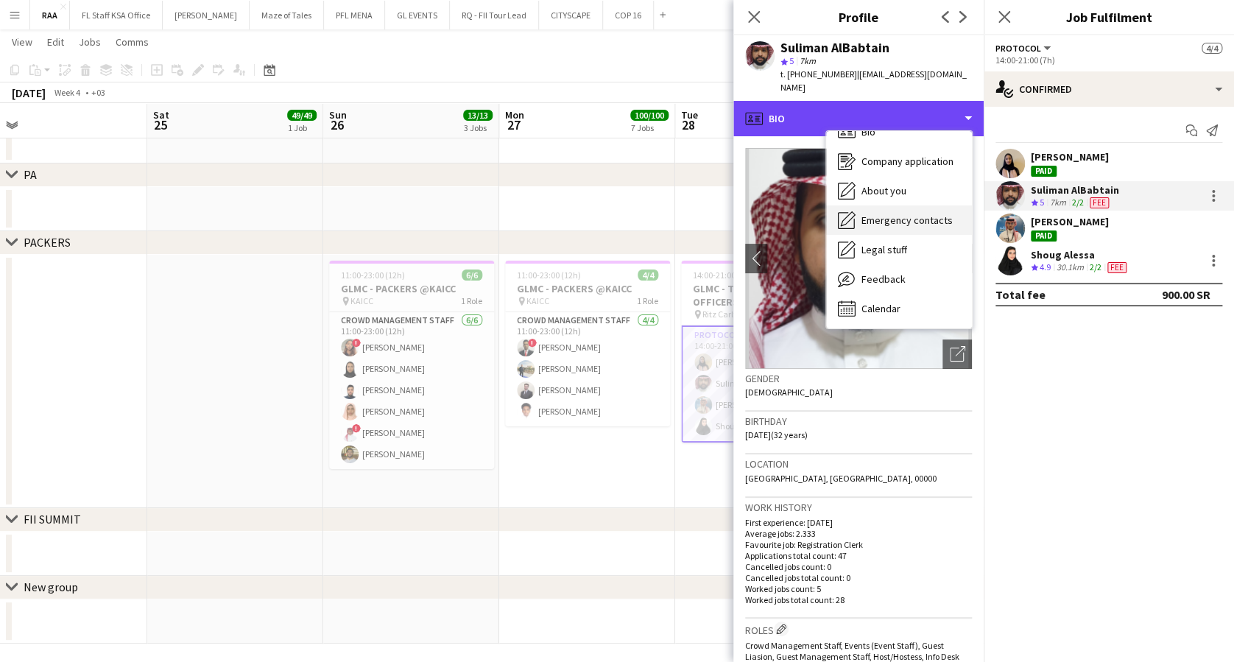
scroll to position [0, 0]
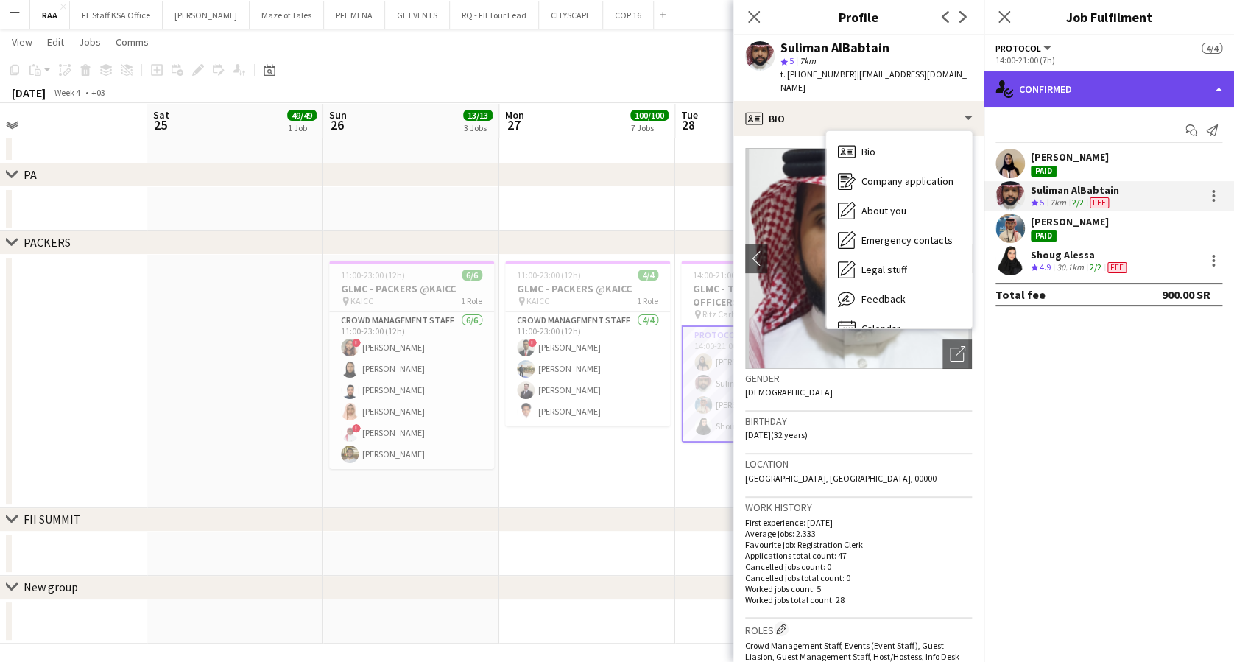
click at [1079, 80] on div "single-neutral-actions-check-2 Confirmed" at bounding box center [1109, 88] width 250 height 35
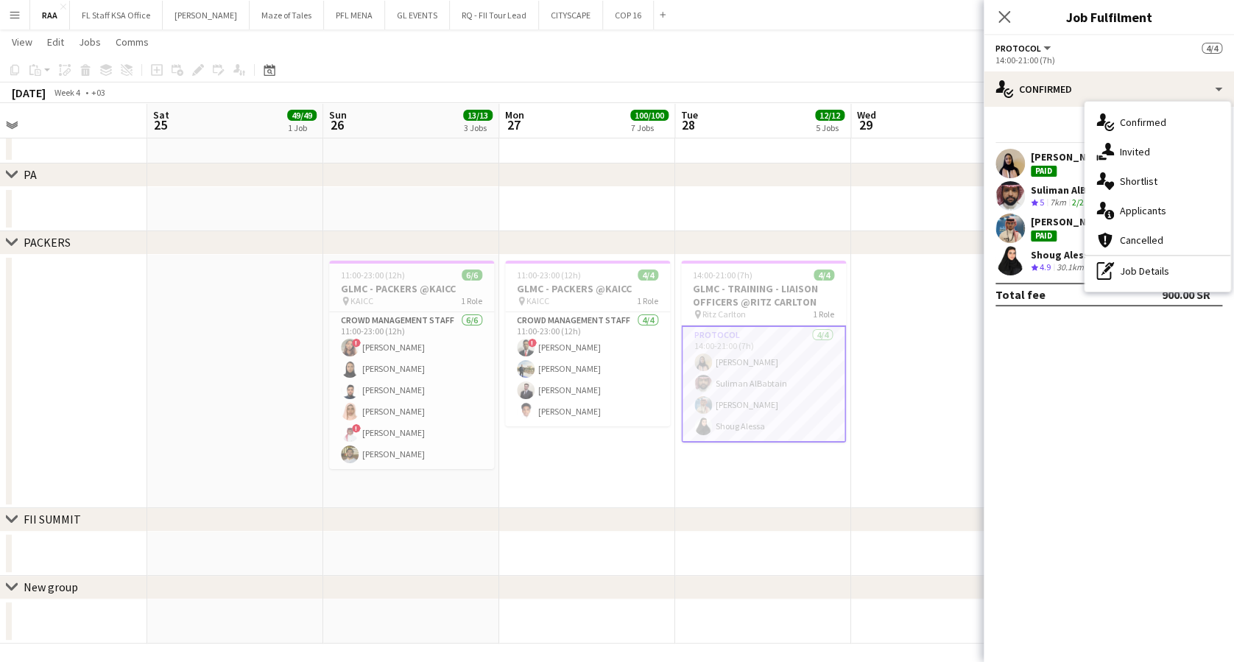
click at [1051, 219] on div "[PERSON_NAME]" at bounding box center [1070, 221] width 78 height 13
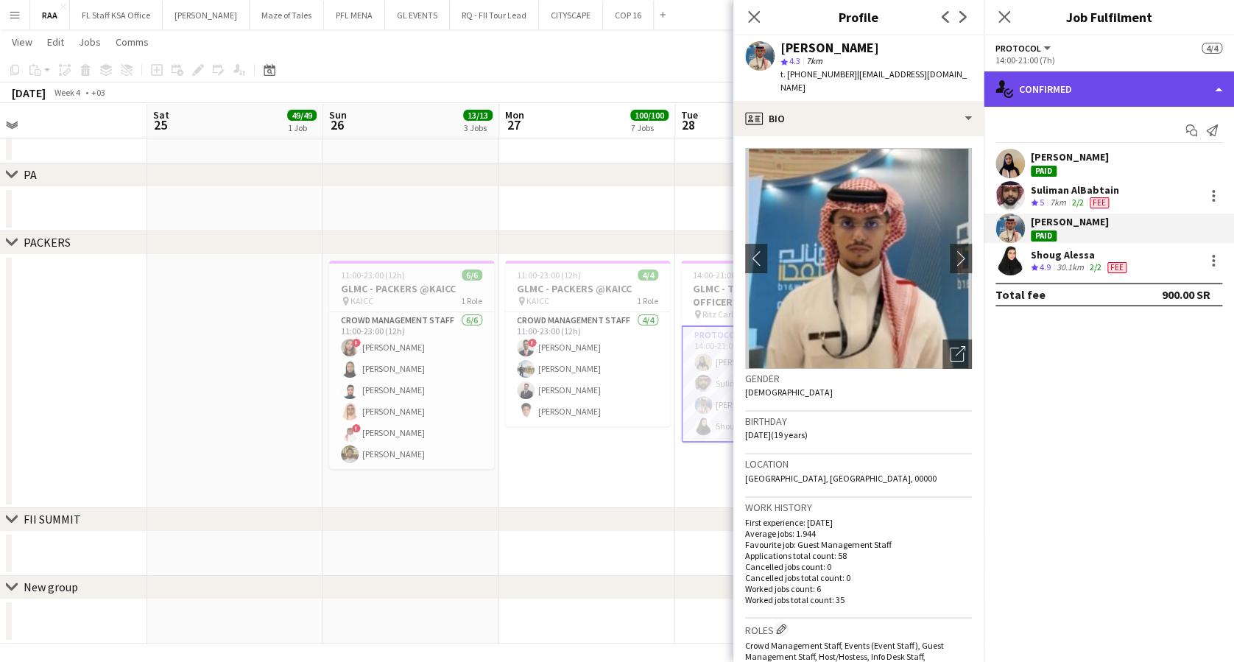
click at [1096, 88] on div "single-neutral-actions-check-2 Confirmed" at bounding box center [1109, 88] width 250 height 35
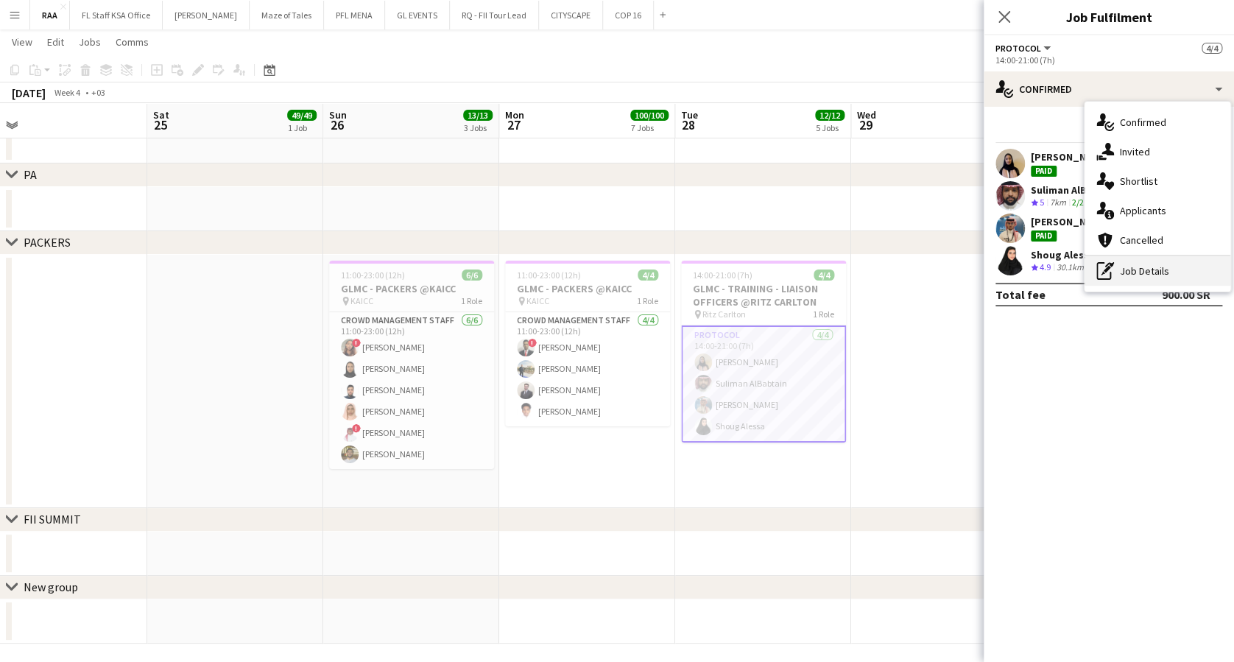
click at [1144, 266] on div "pen-write Job Details" at bounding box center [1158, 270] width 146 height 29
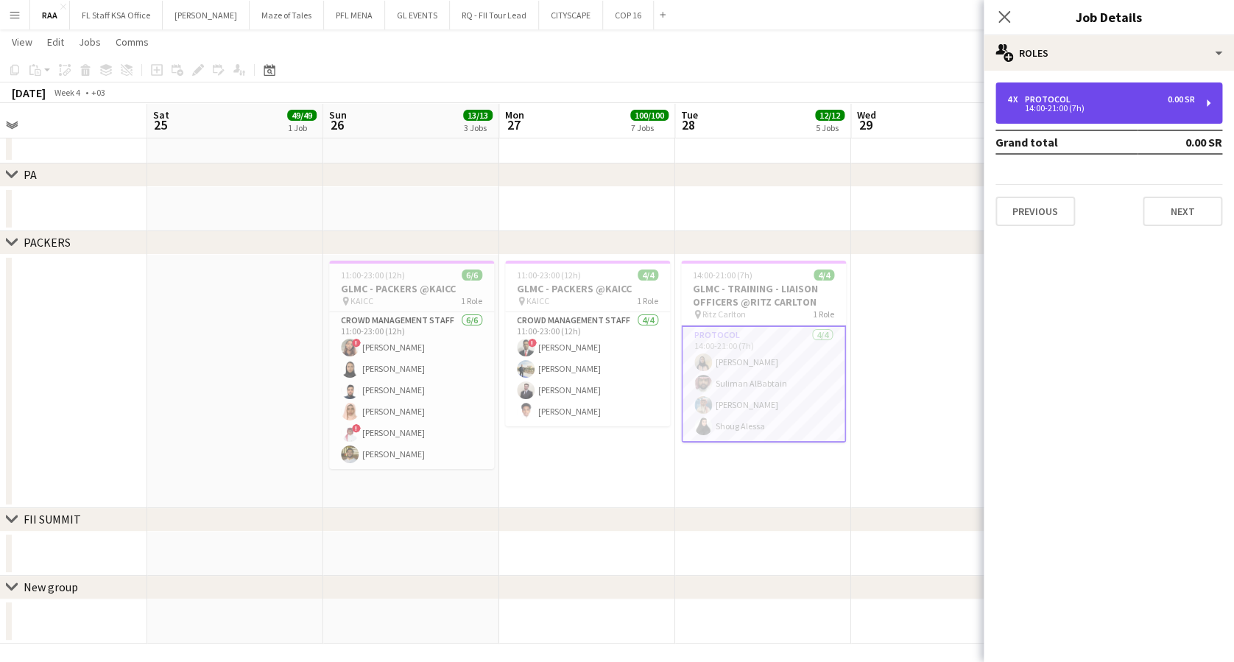
click at [1102, 101] on div "4 x Protocol 0.00 SR" at bounding box center [1101, 99] width 188 height 10
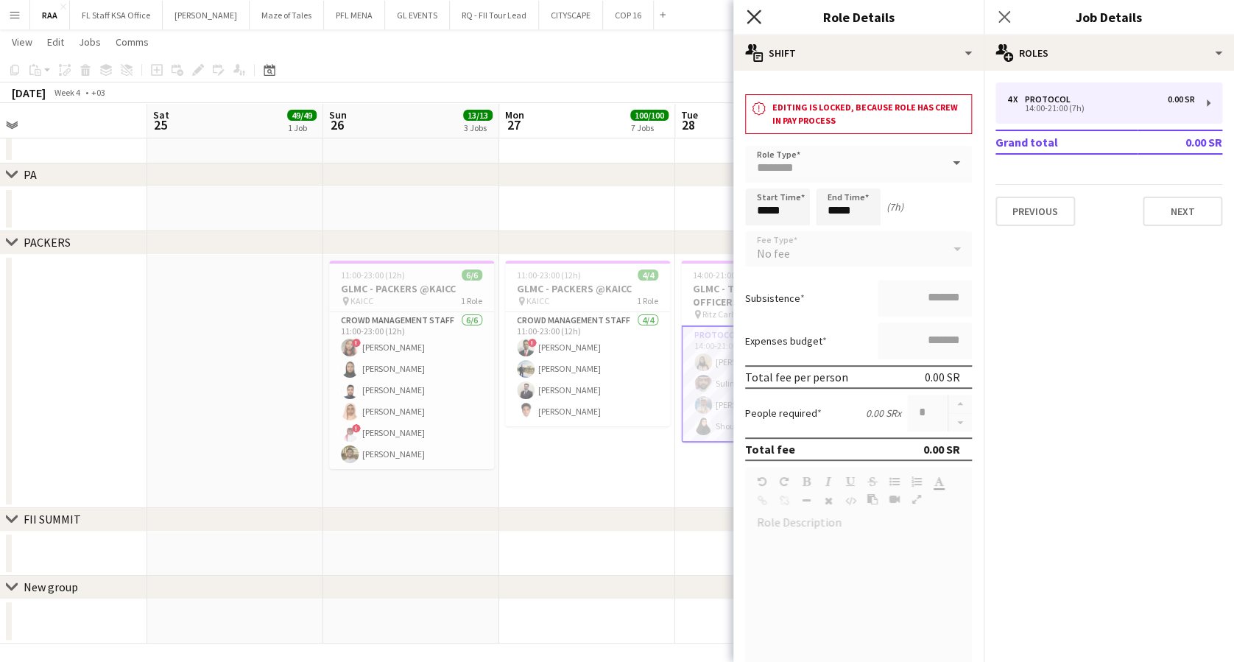
click at [754, 15] on icon at bounding box center [754, 17] width 14 height 14
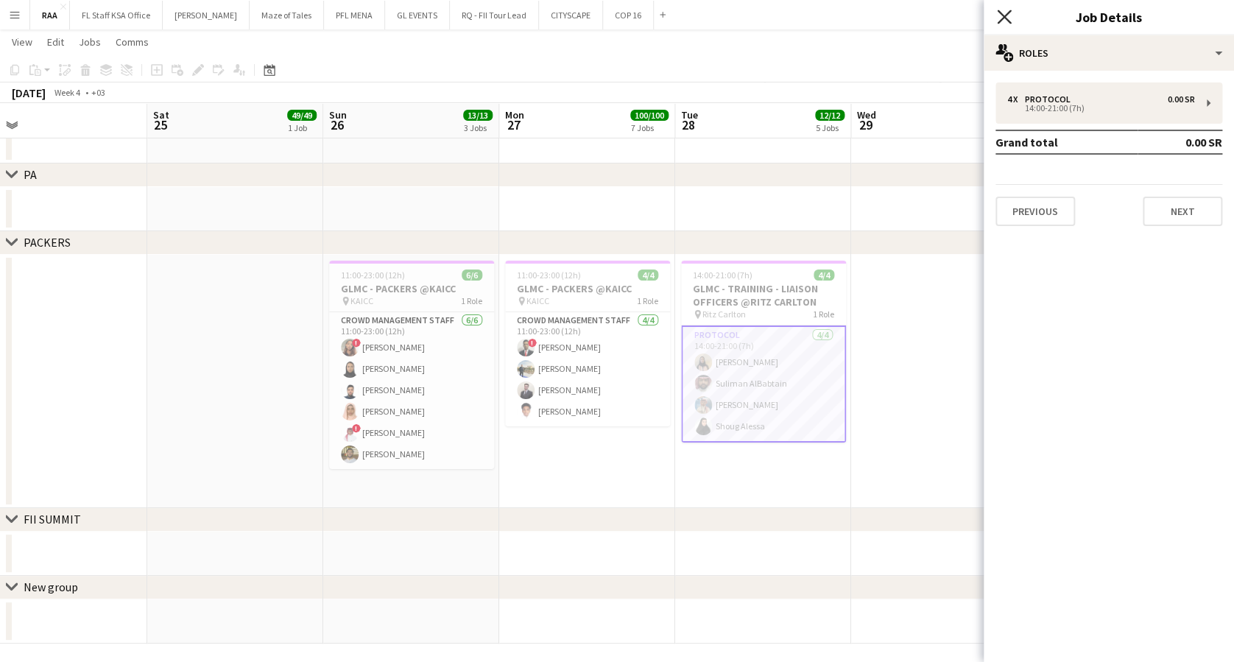
click at [1002, 12] on icon "Close pop-in" at bounding box center [1004, 17] width 14 height 14
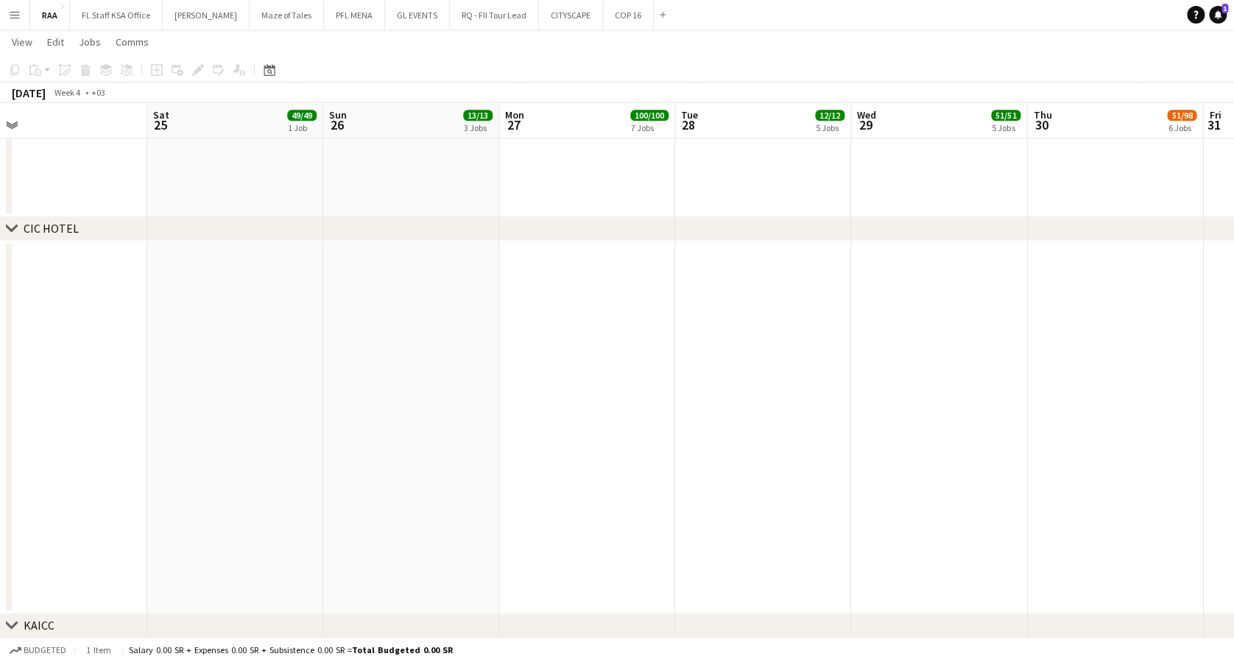
scroll to position [679, 0]
